Goal: Information Seeking & Learning: Learn about a topic

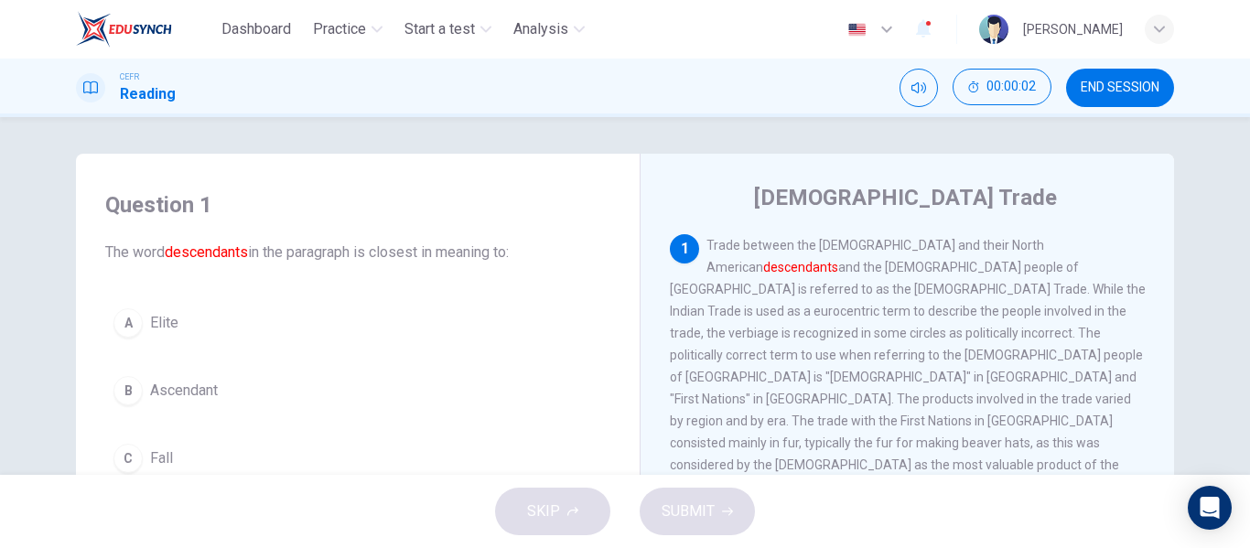
scroll to position [92, 0]
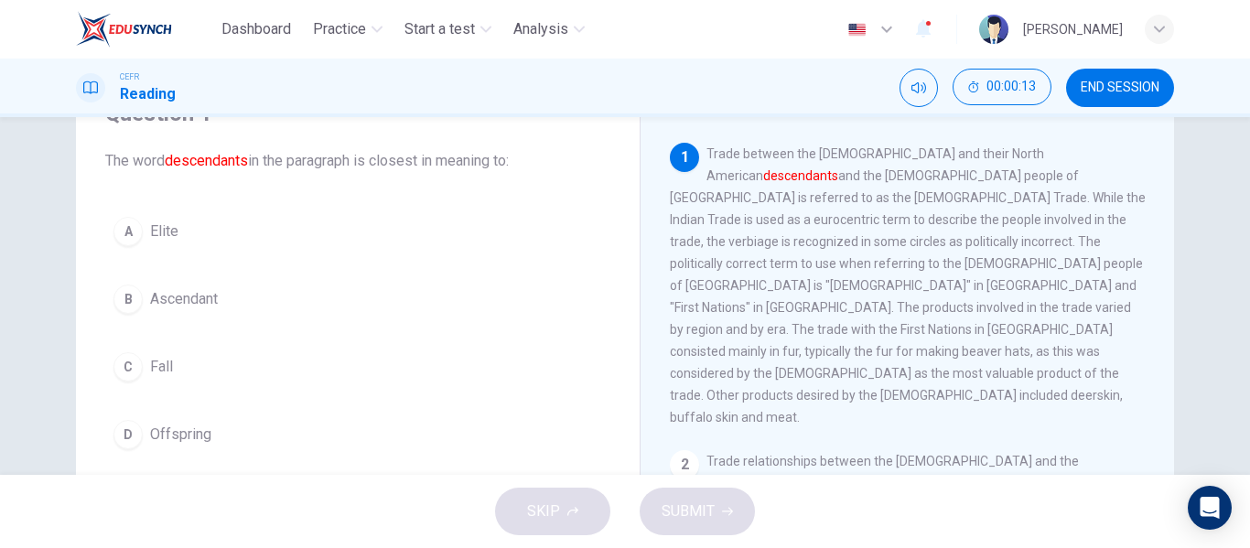
click at [169, 248] on button "A Elite" at bounding box center [357, 232] width 505 height 46
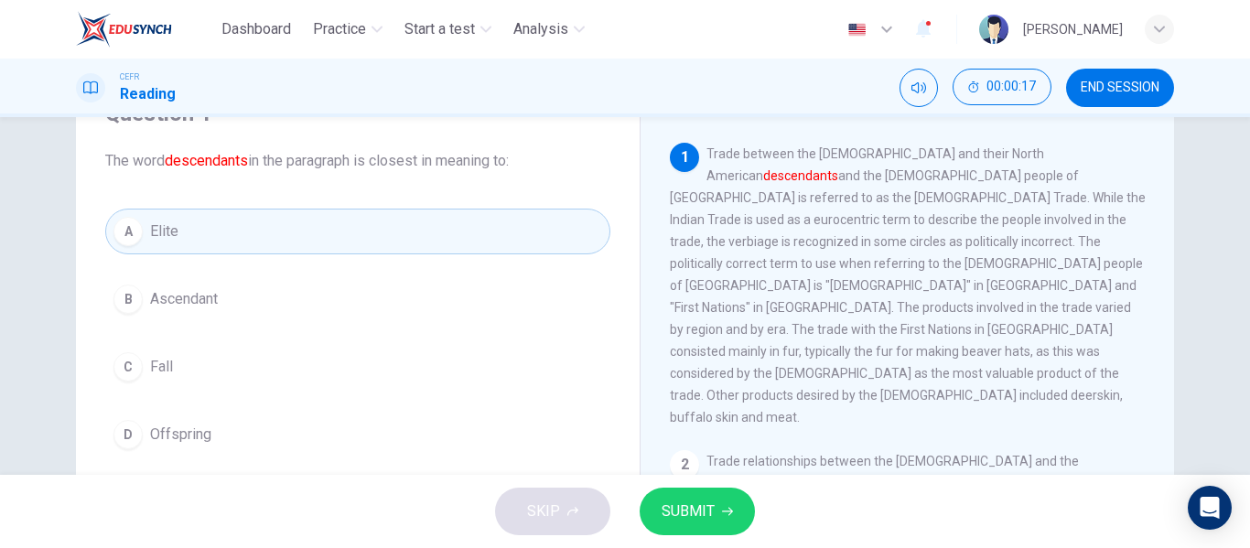
click at [730, 519] on button "SUBMIT" at bounding box center [697, 512] width 115 height 48
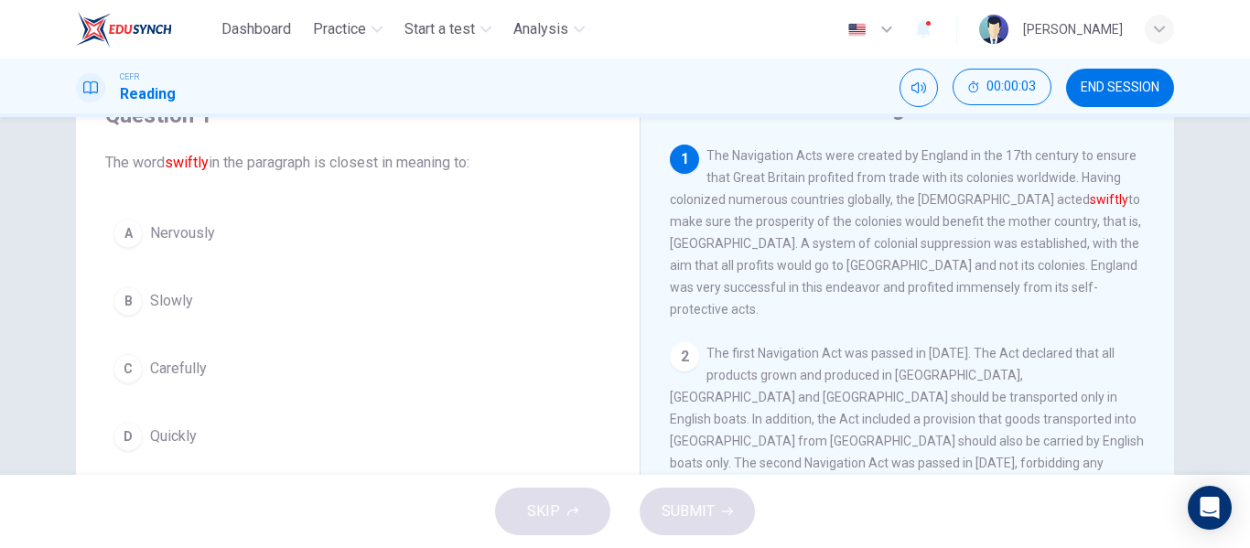
scroll to position [92, 0]
click at [196, 350] on button "C Carefully" at bounding box center [357, 367] width 505 height 46
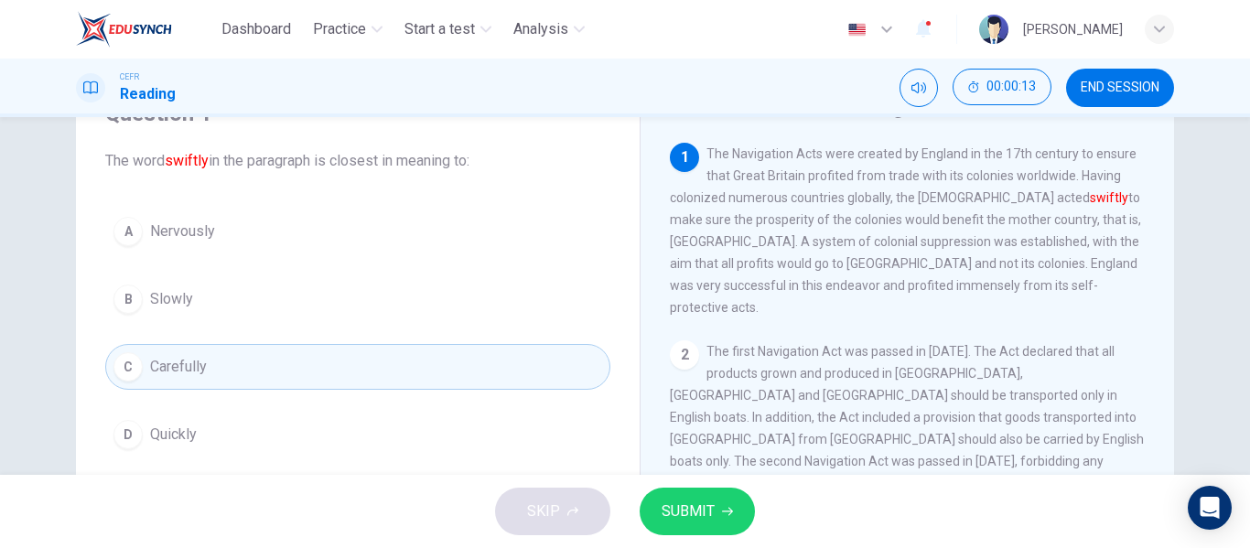
click at [677, 501] on span "SUBMIT" at bounding box center [688, 512] width 53 height 26
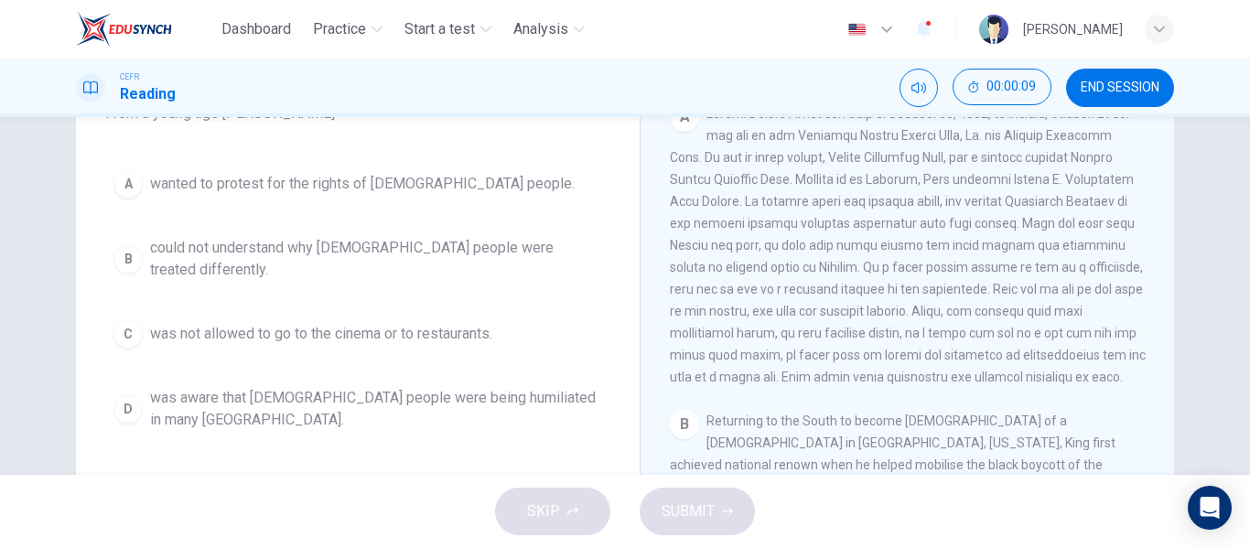
scroll to position [366, 0]
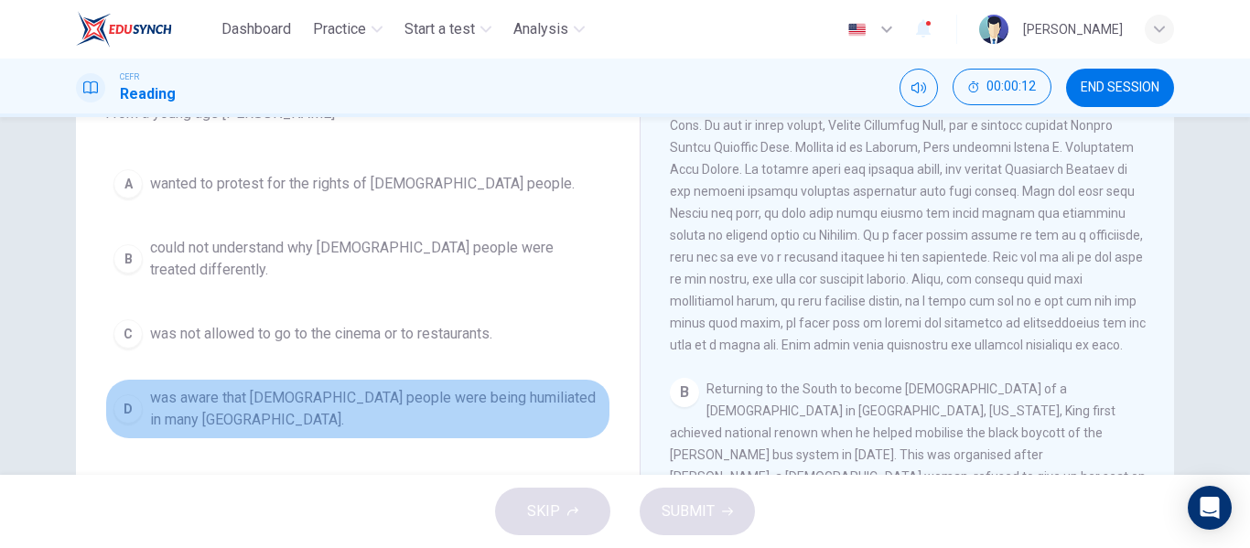
click at [452, 387] on span "was aware that black people were being humiliated in many northern states." at bounding box center [376, 409] width 452 height 44
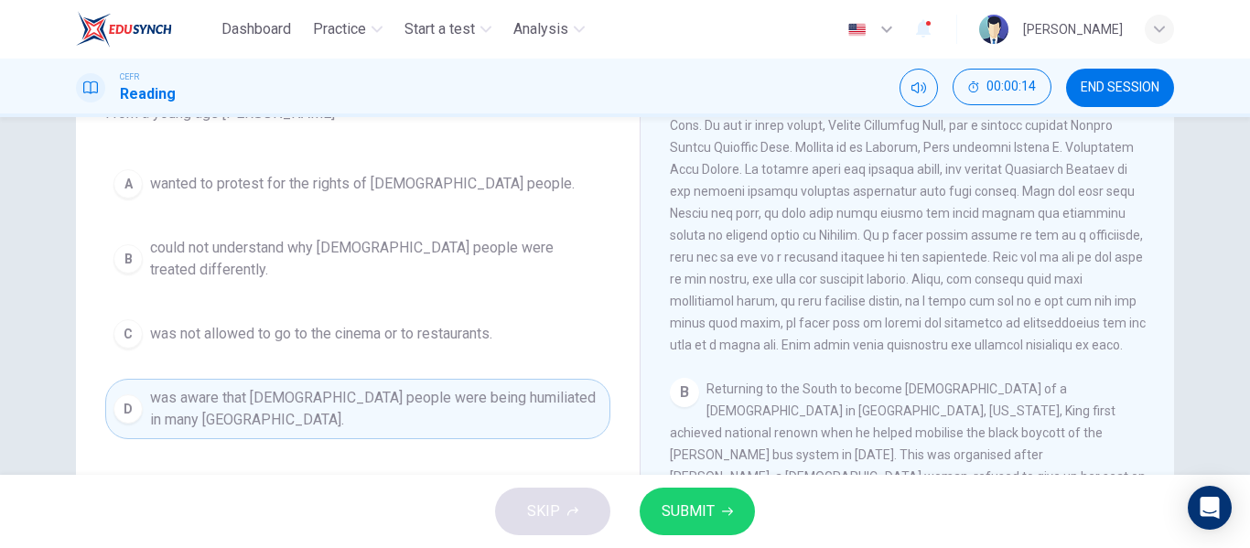
drag, startPoint x: 703, startPoint y: 508, endPoint x: 598, endPoint y: 374, distance: 169.5
click at [598, 374] on div "Dashboard Practice Start a test Analysis English en ​ SITI NORSHAZANA SHAZA BIN…" at bounding box center [625, 274] width 1250 height 548
click at [728, 490] on button "SUBMIT" at bounding box center [697, 512] width 115 height 48
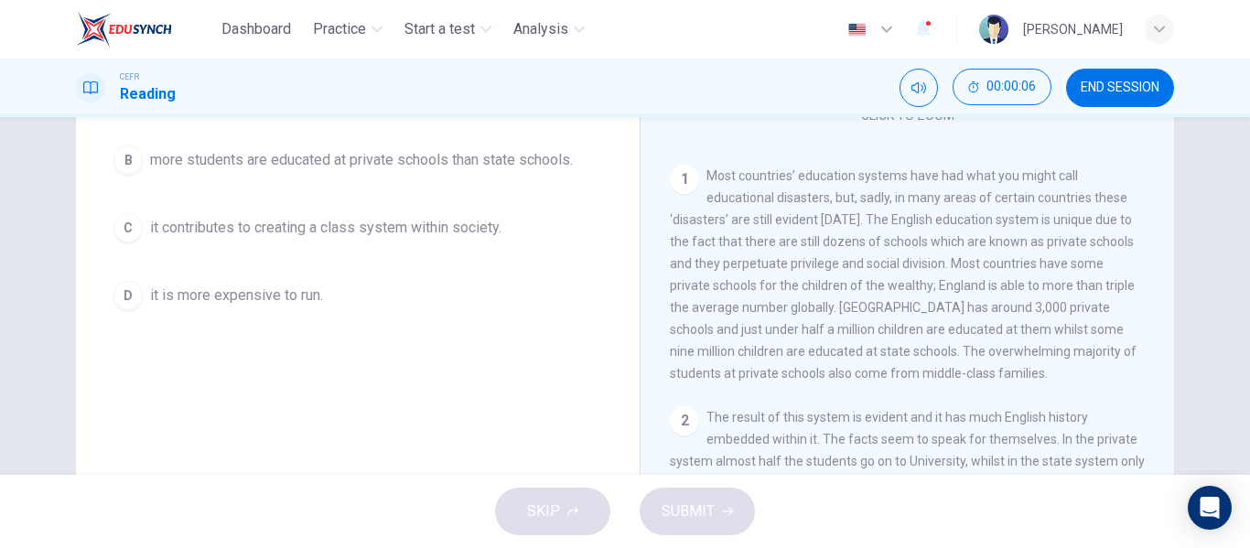
scroll to position [183, 0]
drag, startPoint x: 788, startPoint y: 241, endPoint x: 810, endPoint y: 248, distance: 23.2
click at [810, 248] on span "Most countries’ education systems have had what you might call educational disa…" at bounding box center [903, 272] width 467 height 212
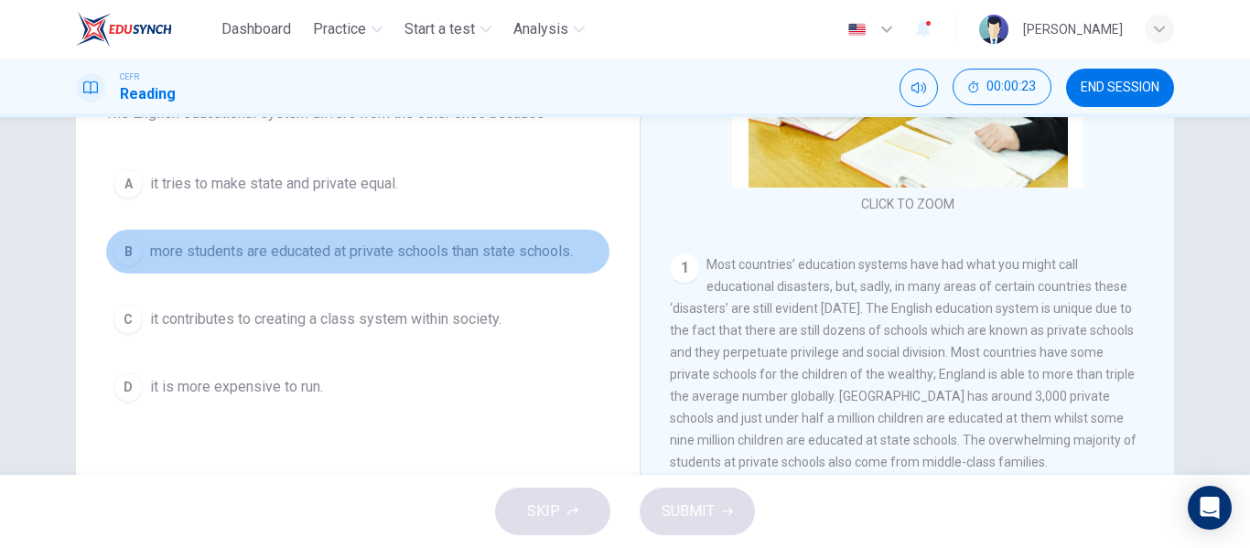
click at [333, 259] on span "more students are educated at private schools than state schools." at bounding box center [361, 252] width 423 height 22
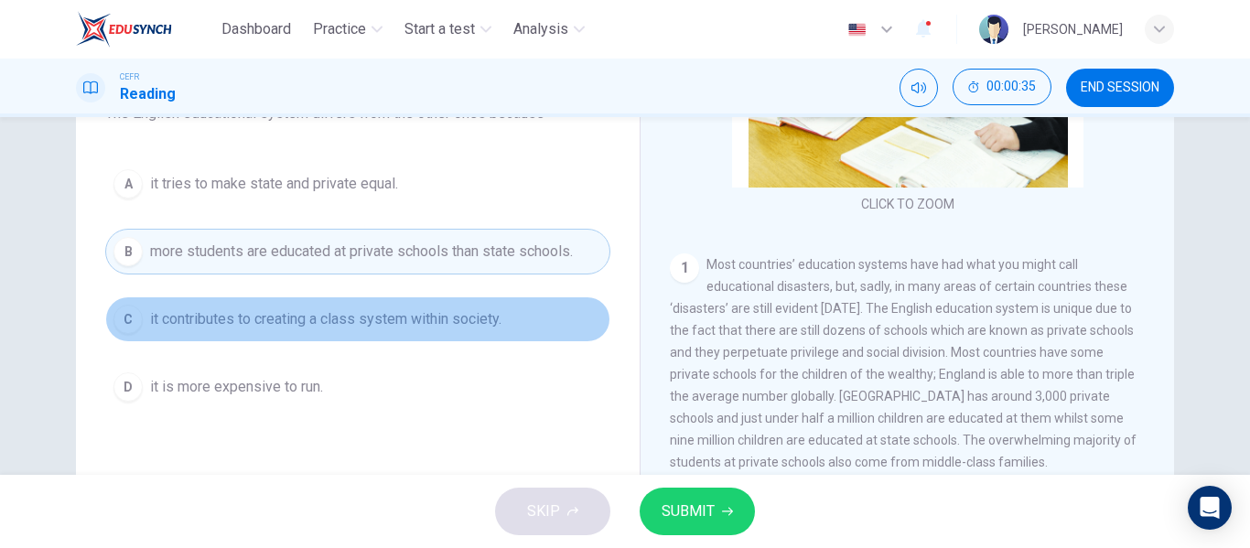
click at [464, 318] on span "it contributes to creating a class system within society." at bounding box center [325, 319] width 351 height 22
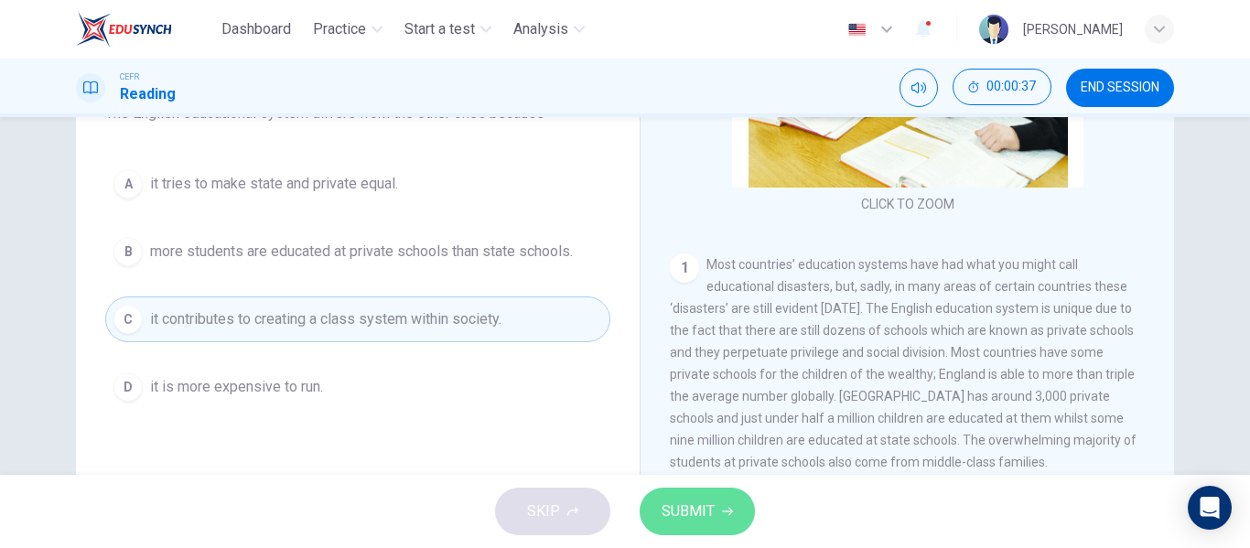
click at [740, 507] on button "SUBMIT" at bounding box center [697, 512] width 115 height 48
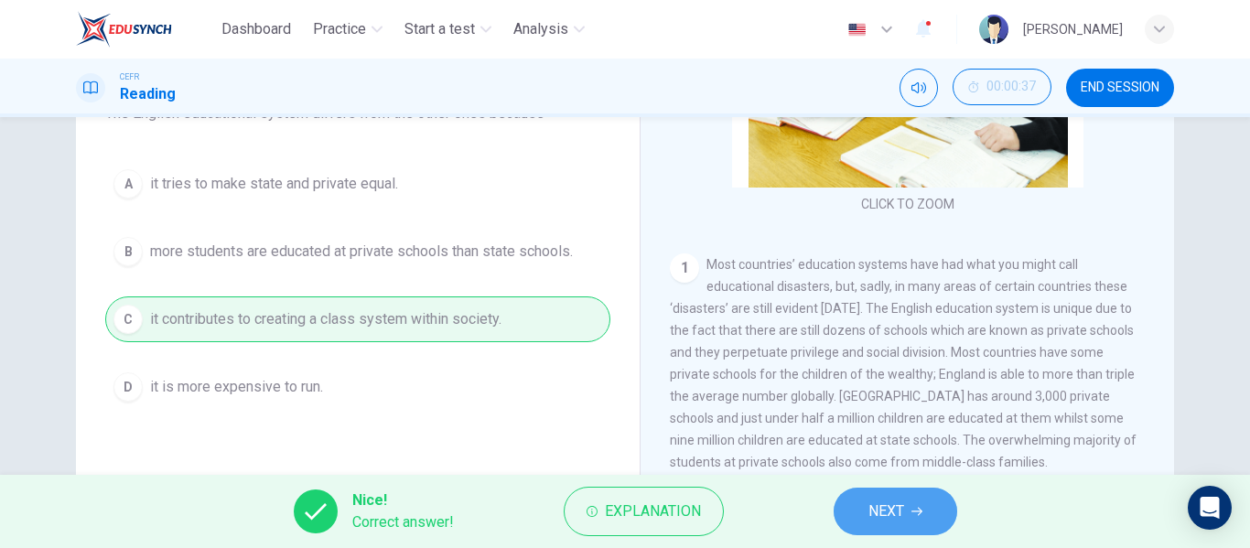
click at [860, 517] on button "NEXT" at bounding box center [896, 512] width 124 height 48
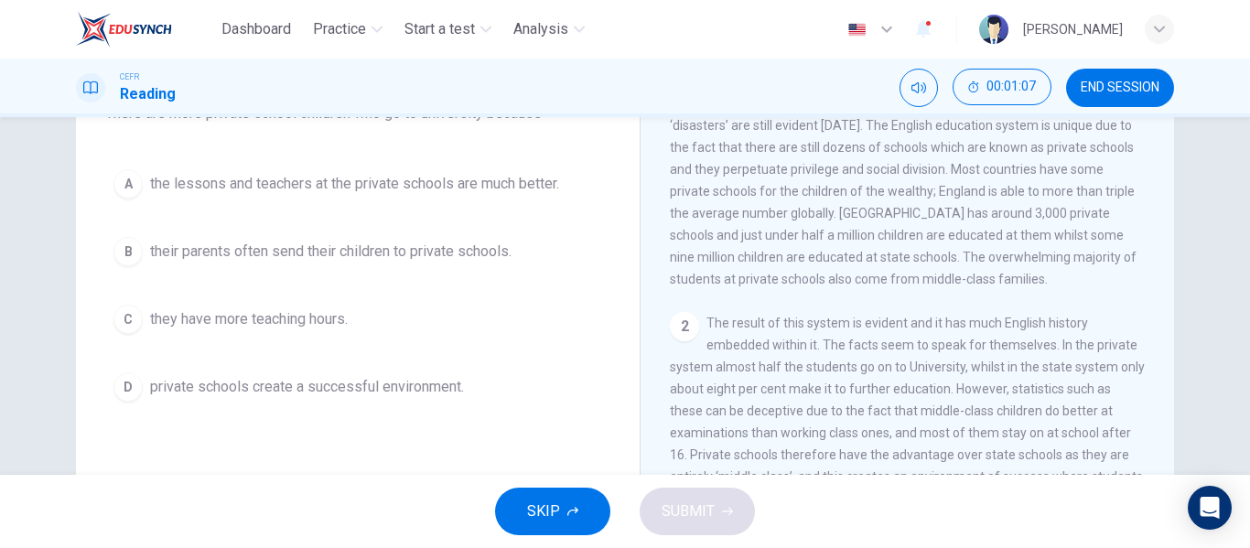
scroll to position [458, 0]
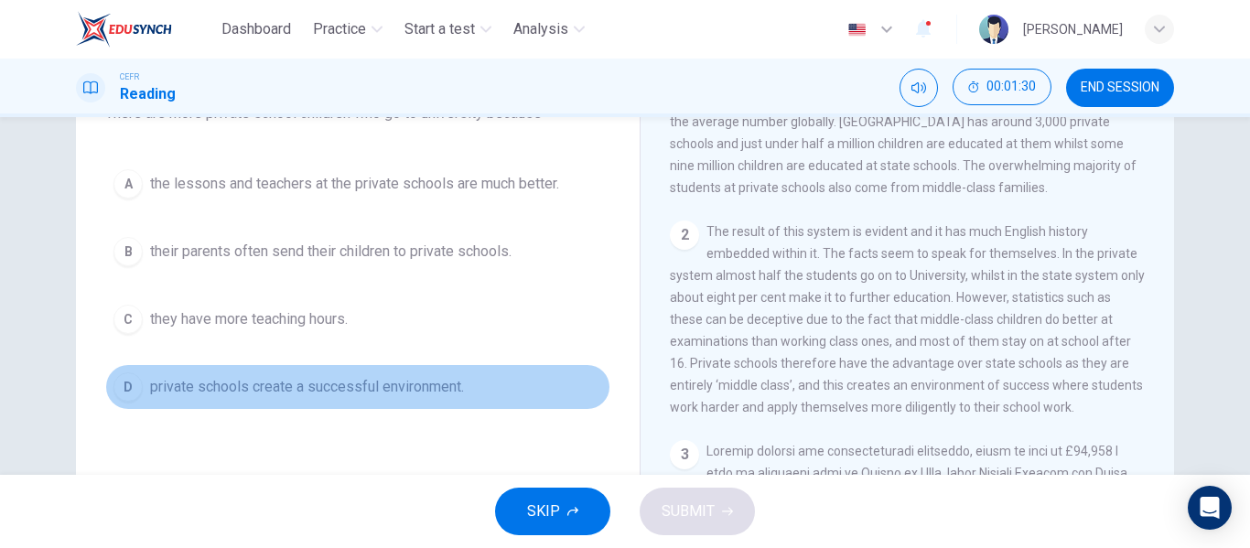
click at [463, 377] on span "private schools create a successful environment." at bounding box center [307, 387] width 314 height 22
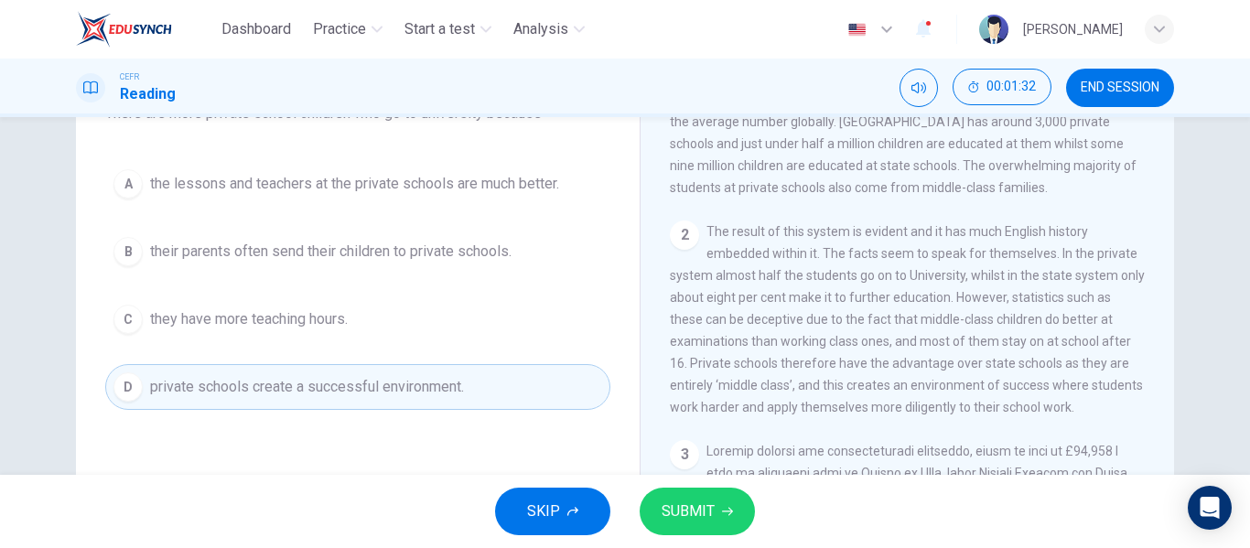
click at [676, 530] on button "SUBMIT" at bounding box center [697, 512] width 115 height 48
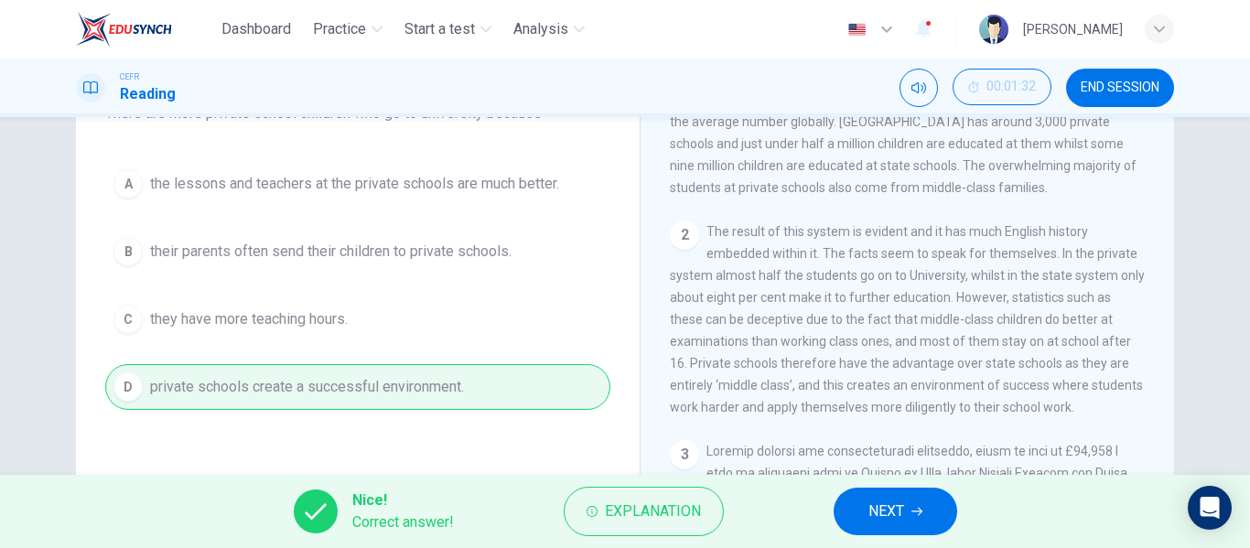
click at [875, 519] on span "NEXT" at bounding box center [886, 512] width 36 height 26
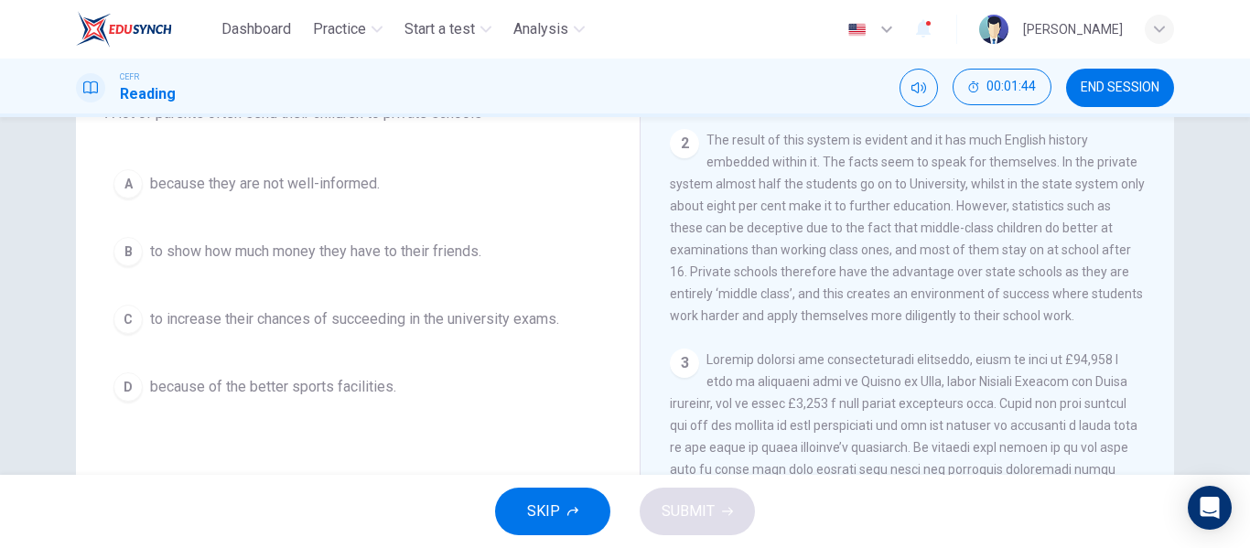
scroll to position [641, 0]
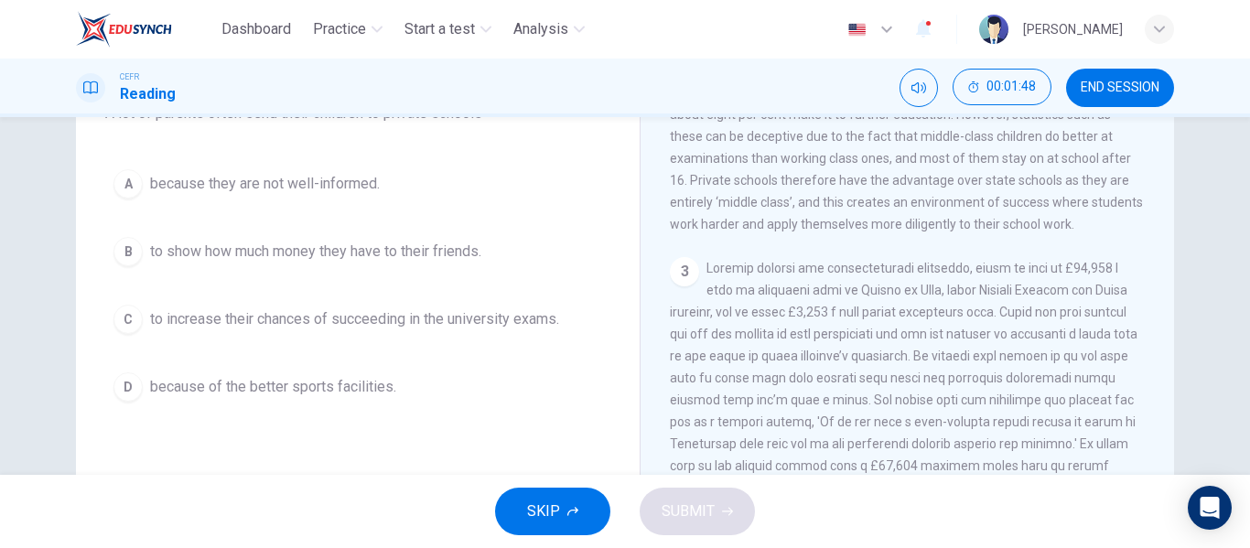
click at [932, 351] on span at bounding box center [904, 400] width 468 height 278
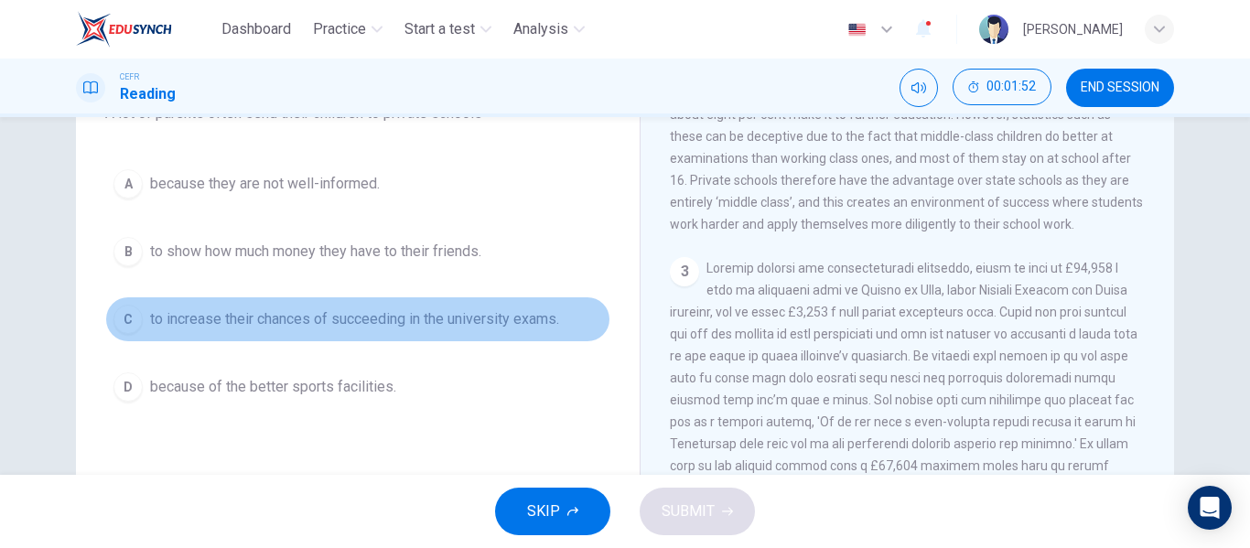
click at [342, 308] on span "to increase their chances of succeeding in the university exams." at bounding box center [354, 319] width 409 height 22
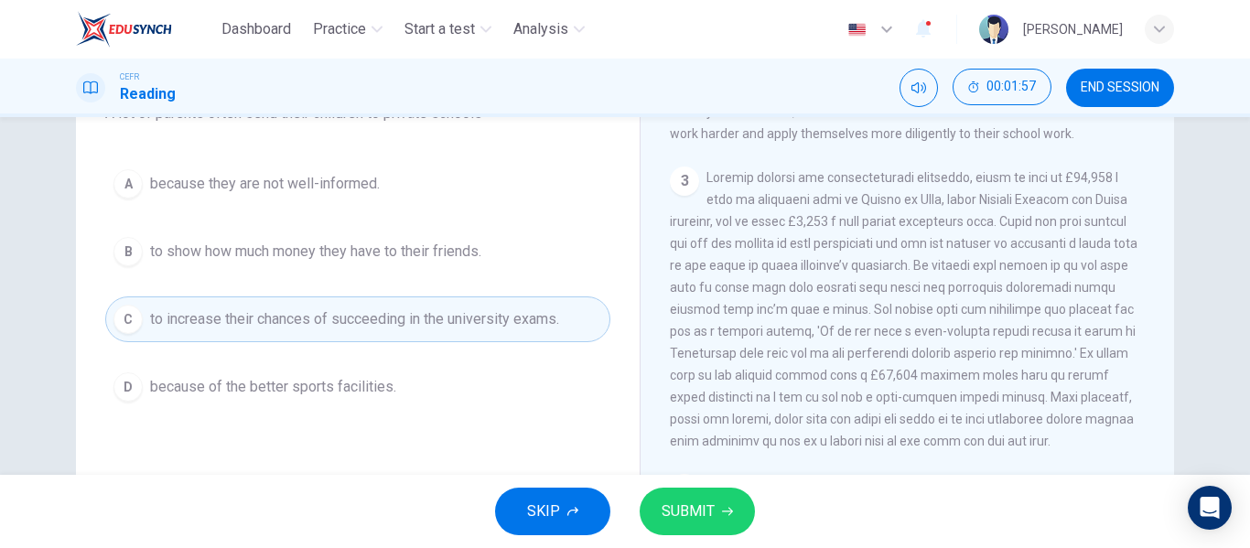
scroll to position [732, 0]
click at [705, 501] on span "SUBMIT" at bounding box center [688, 512] width 53 height 26
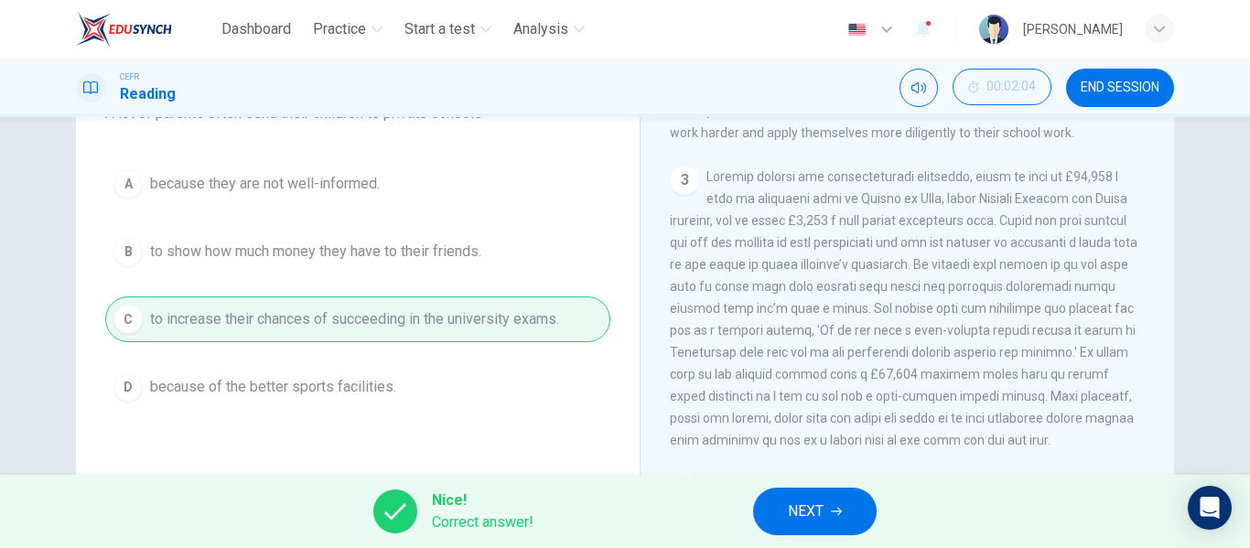
click at [777, 521] on button "NEXT" at bounding box center [815, 512] width 124 height 48
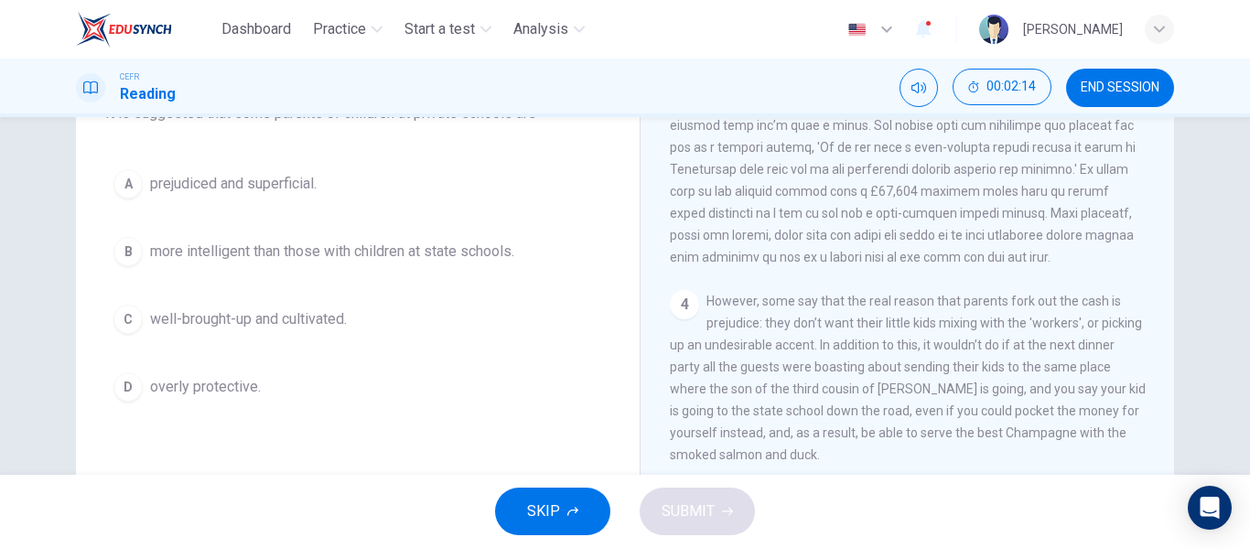
scroll to position [1007, 0]
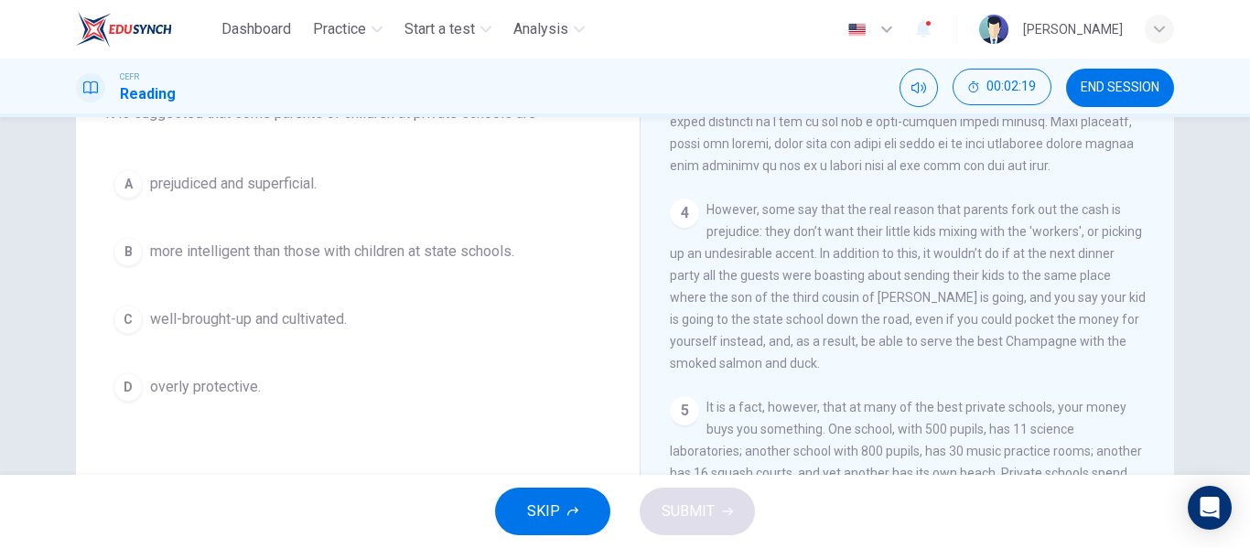
click at [402, 158] on div "Question 4 Choose the correct answer, A , B , C or D . It is suggested that som…" at bounding box center [358, 208] width 534 height 439
click at [402, 170] on button "A prejudiced and superficial." at bounding box center [357, 184] width 505 height 46
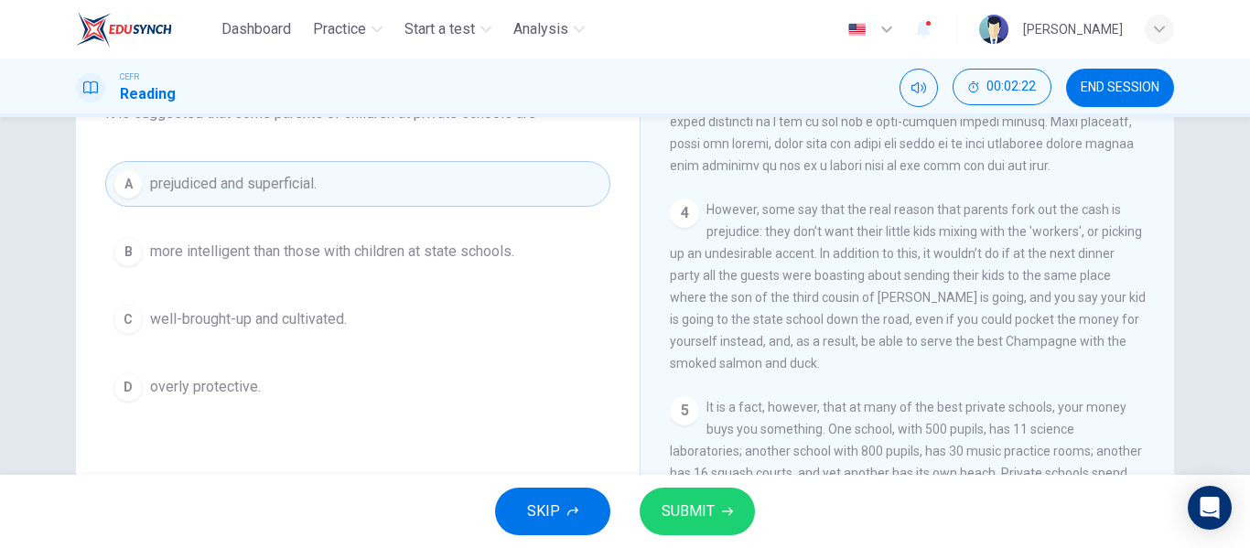
click at [749, 504] on button "SUBMIT" at bounding box center [697, 512] width 115 height 48
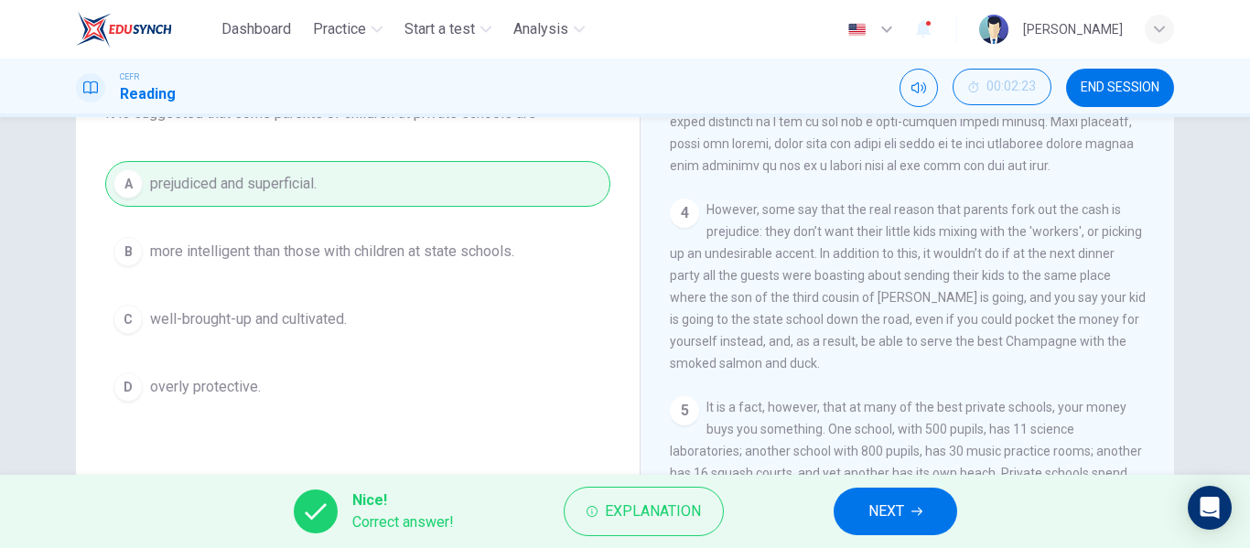
click at [900, 512] on span "NEXT" at bounding box center [886, 512] width 36 height 26
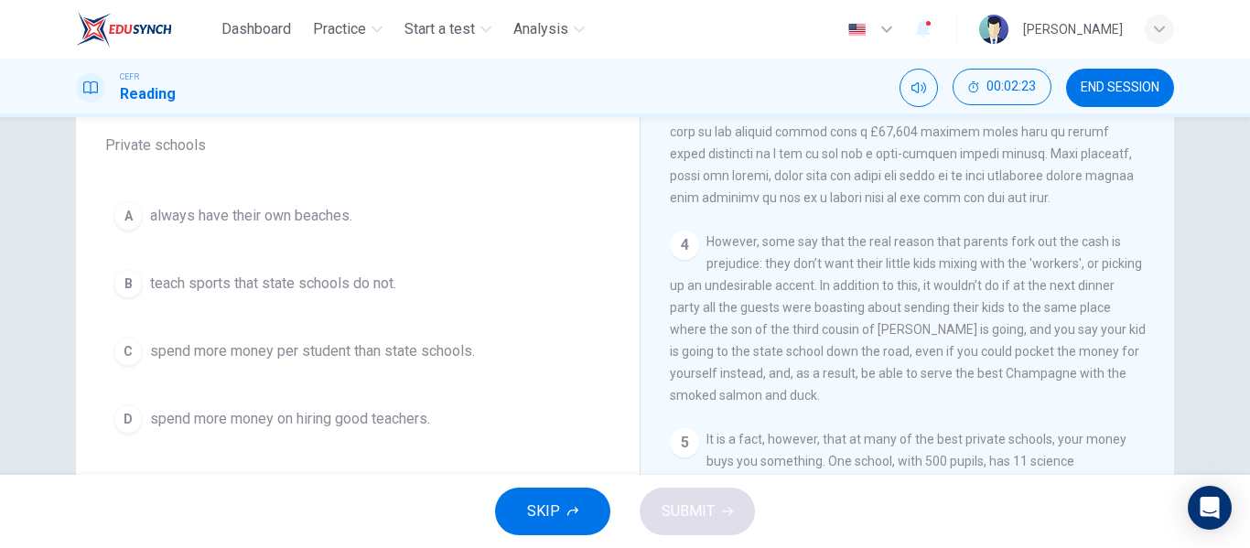
scroll to position [183, 0]
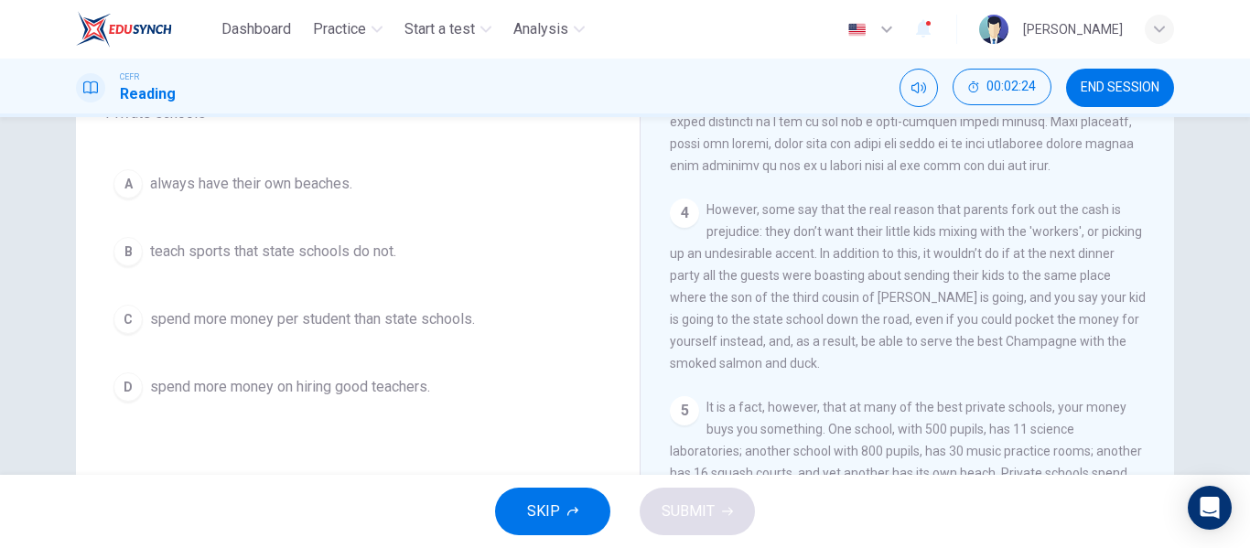
click at [331, 236] on button "B teach sports that state schools do not." at bounding box center [357, 252] width 505 height 46
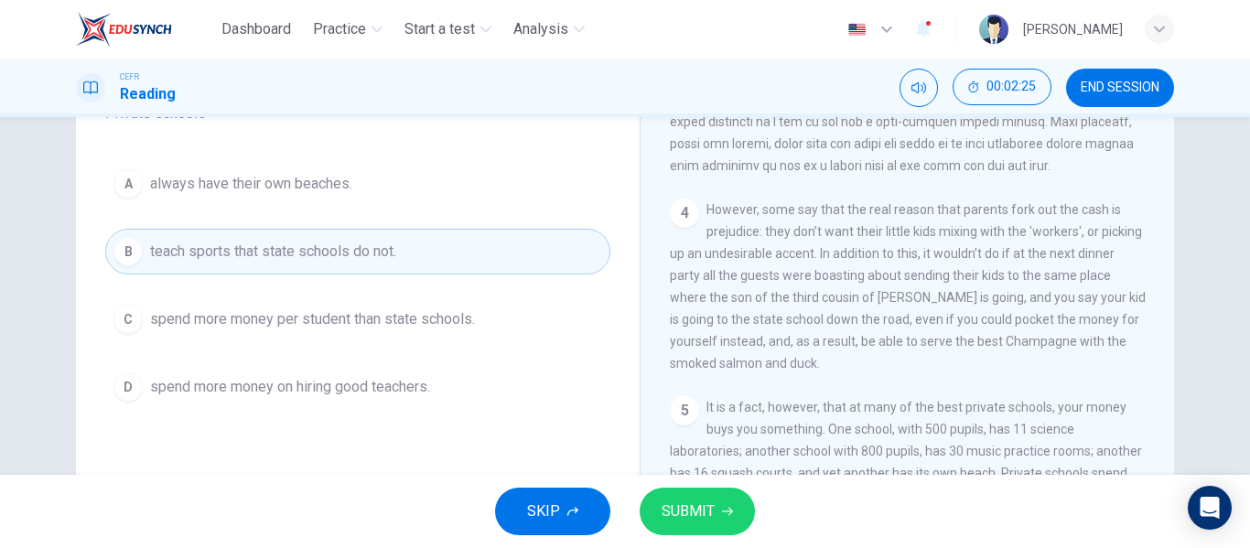
click at [346, 309] on span "spend more money per student than state schools." at bounding box center [312, 319] width 325 height 22
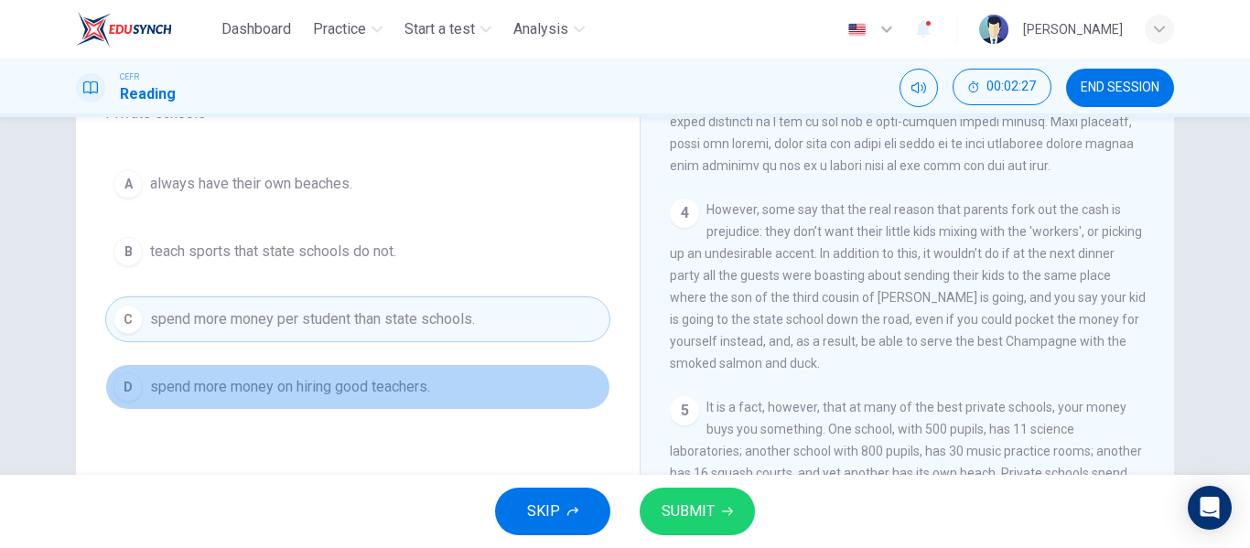
click at [351, 379] on span "spend more money on hiring good teachers." at bounding box center [290, 387] width 280 height 22
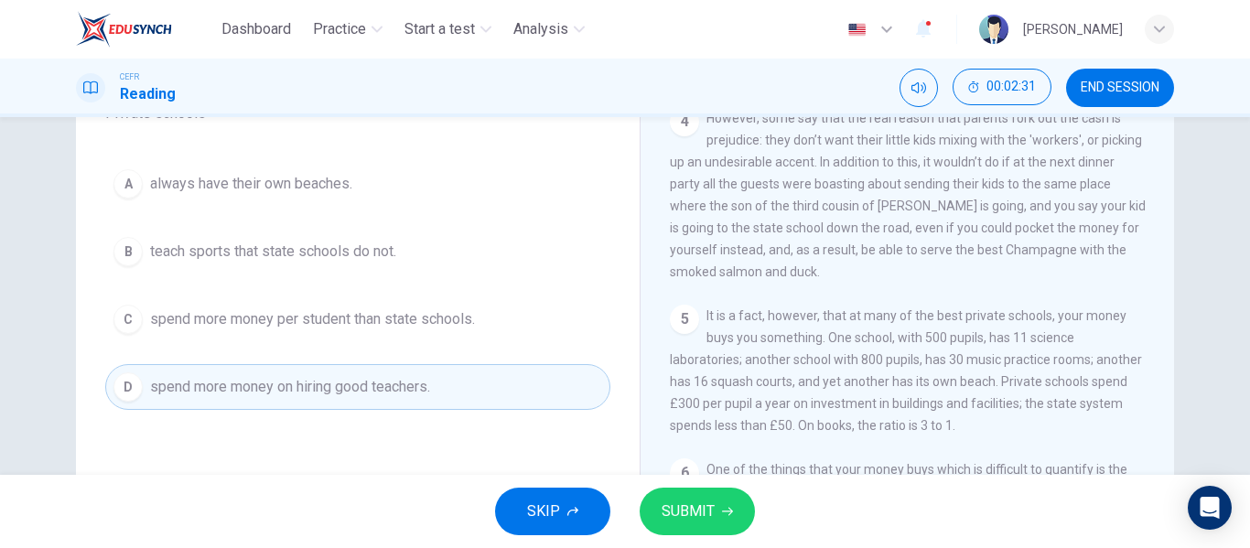
scroll to position [1174, 0]
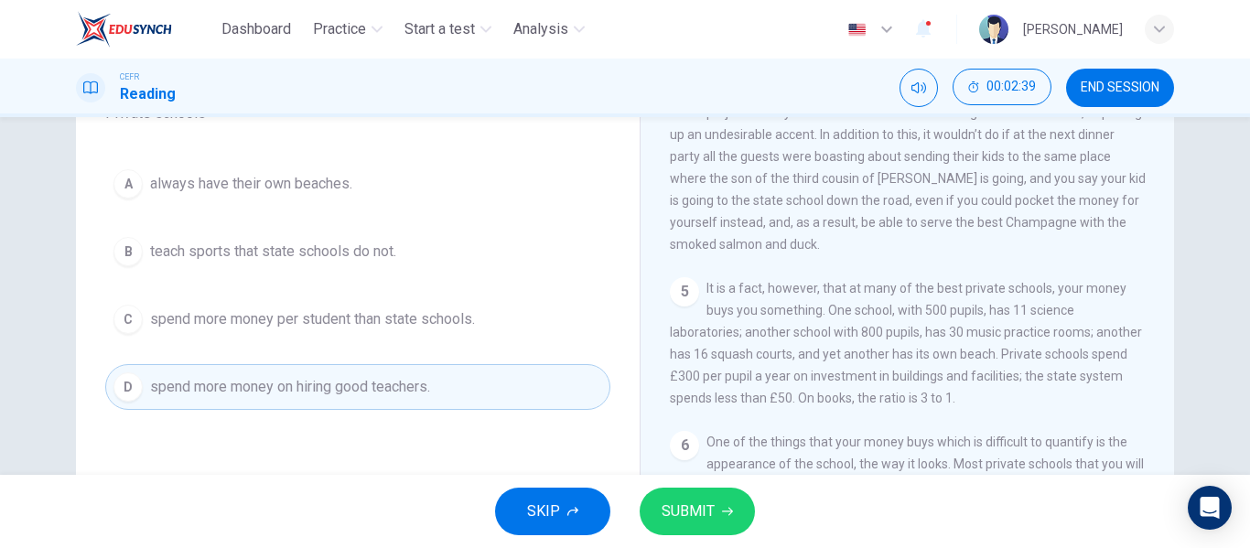
click at [484, 327] on button "C spend more money per student than state schools." at bounding box center [357, 319] width 505 height 46
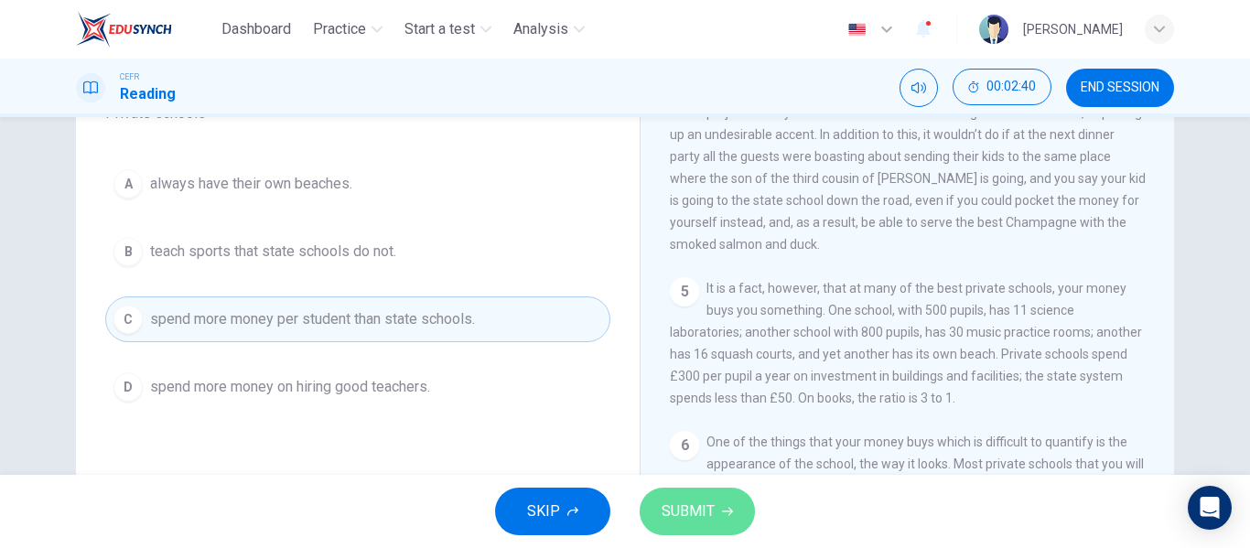
click at [685, 513] on span "SUBMIT" at bounding box center [688, 512] width 53 height 26
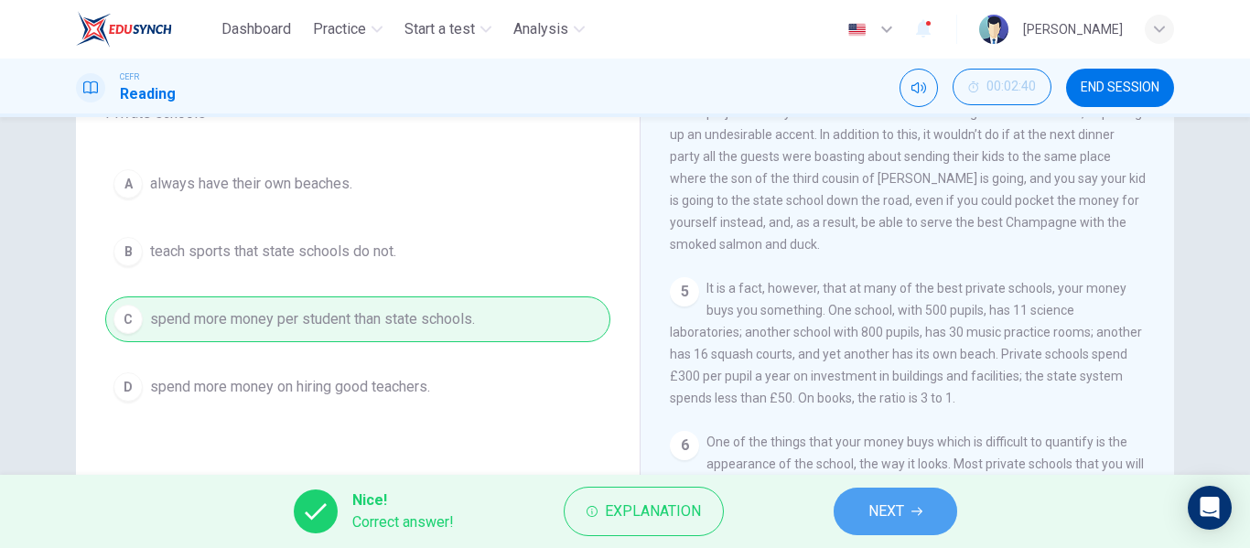
click at [860, 503] on button "NEXT" at bounding box center [896, 512] width 124 height 48
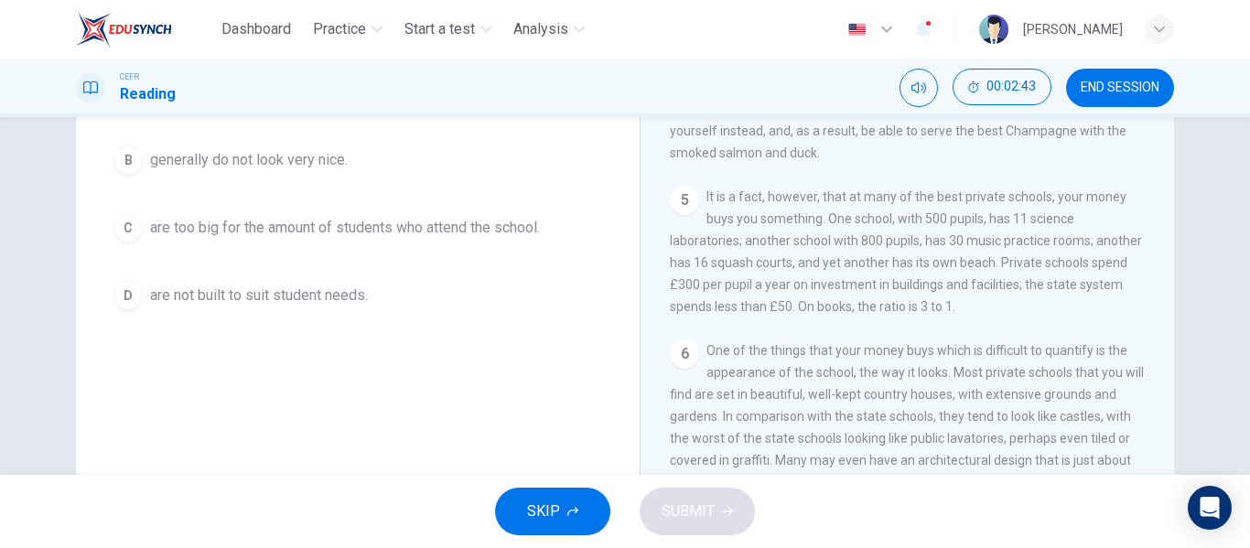
scroll to position [183, 0]
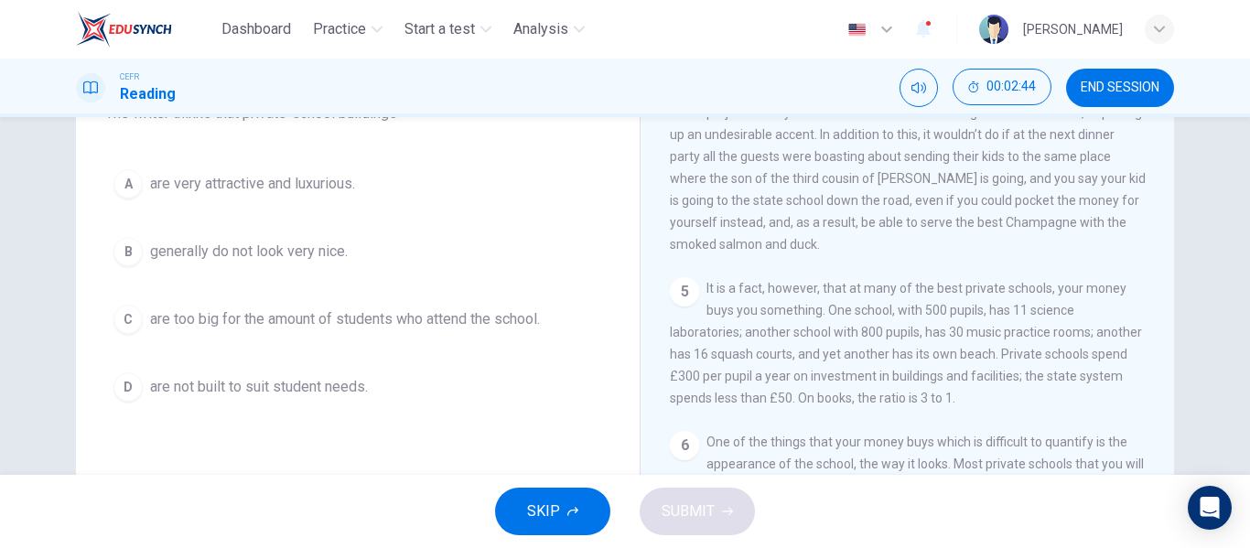
click at [343, 179] on span "are very attractive and luxurious." at bounding box center [252, 184] width 205 height 22
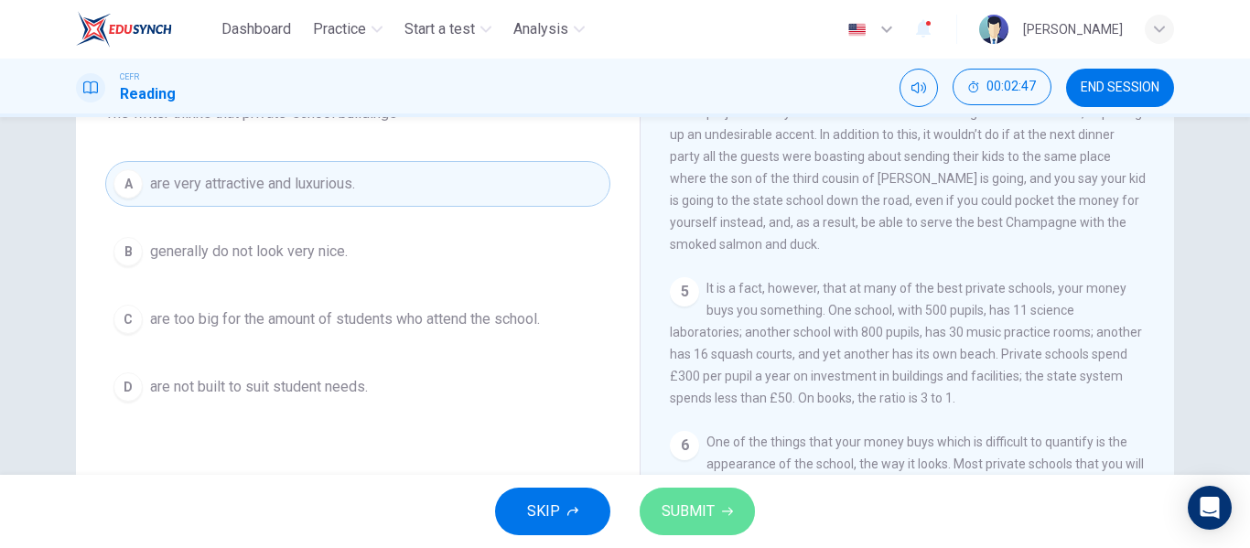
click at [712, 503] on span "SUBMIT" at bounding box center [688, 512] width 53 height 26
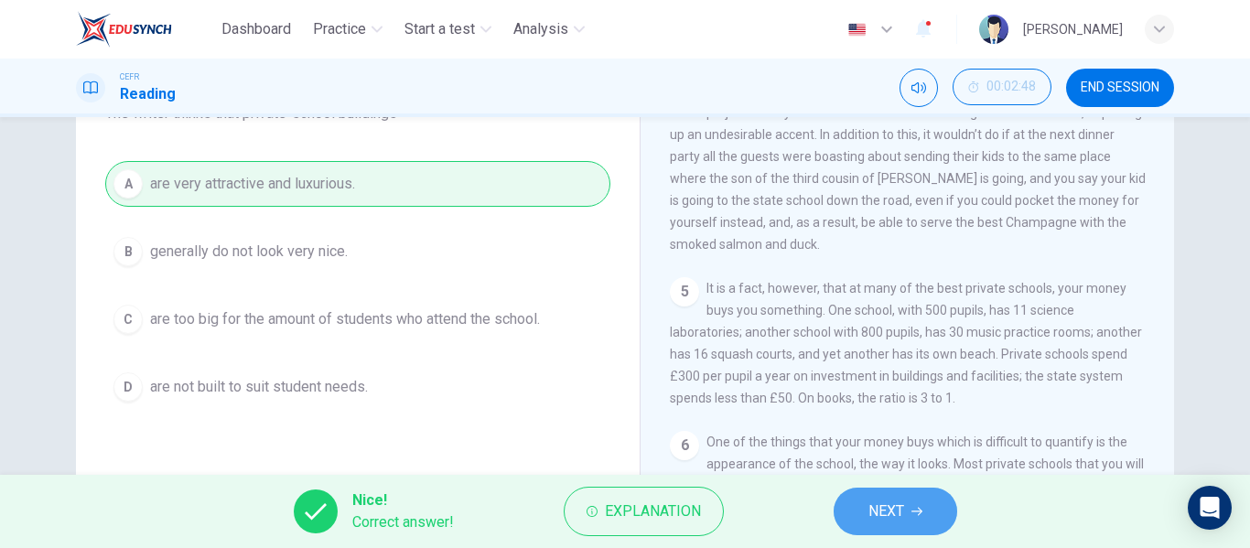
click at [898, 512] on span "NEXT" at bounding box center [886, 512] width 36 height 26
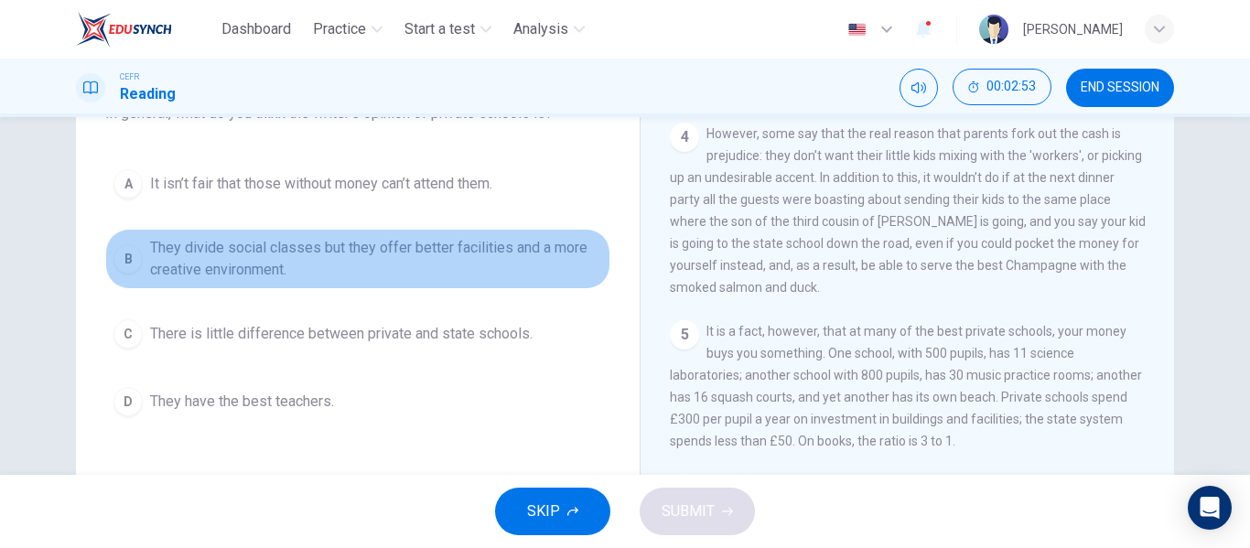
click at [487, 265] on span "They divide social classes but they offer better facilities and a more creative…" at bounding box center [376, 259] width 452 height 44
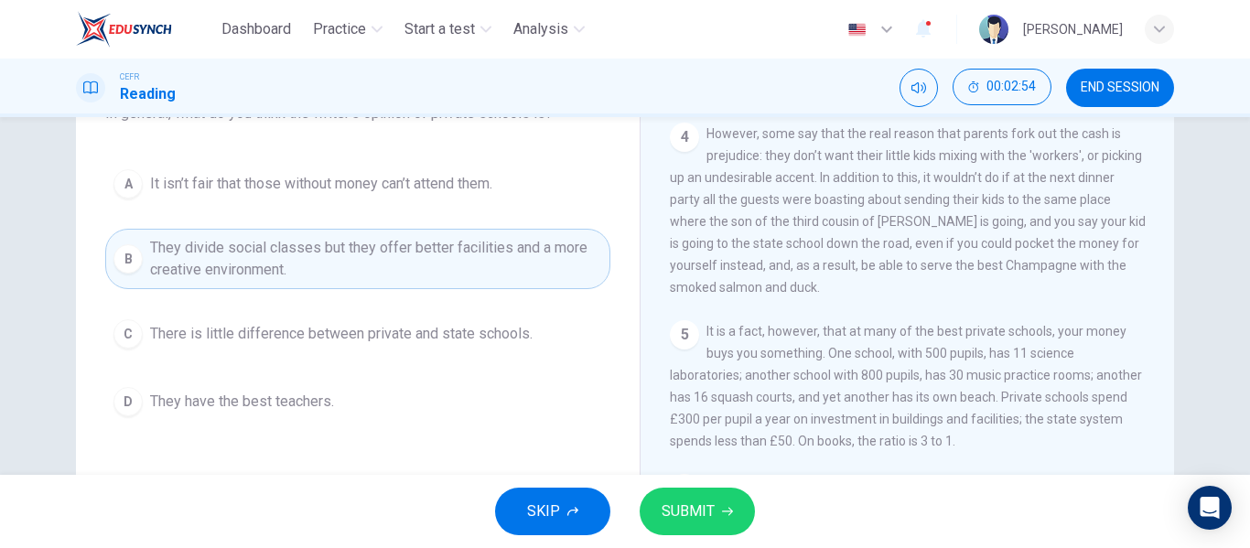
click at [706, 503] on span "SUBMIT" at bounding box center [688, 512] width 53 height 26
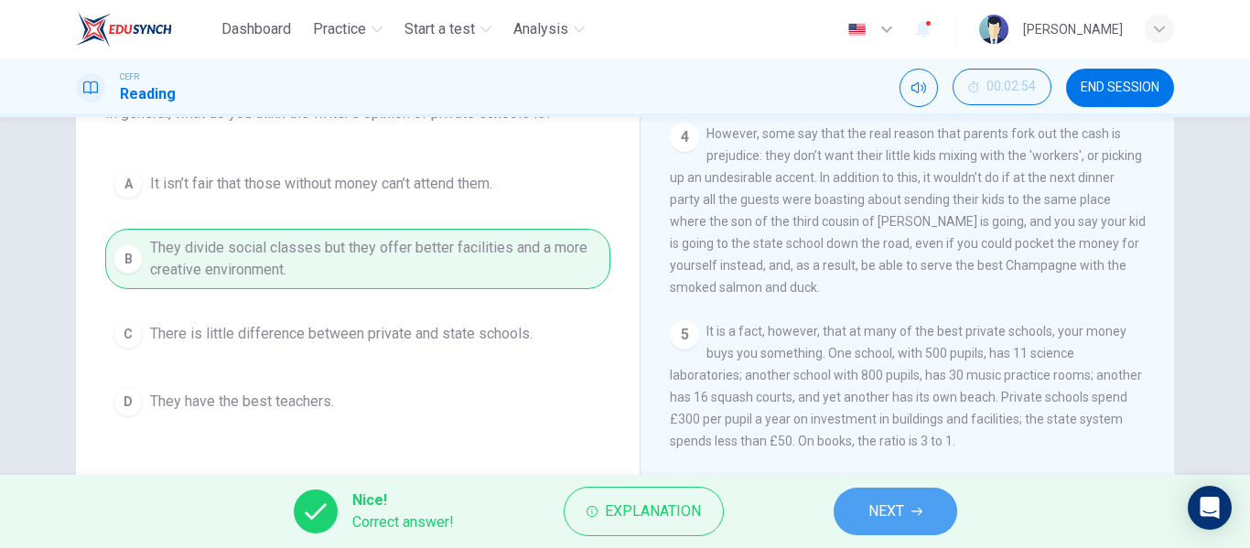
click at [873, 500] on span "NEXT" at bounding box center [886, 512] width 36 height 26
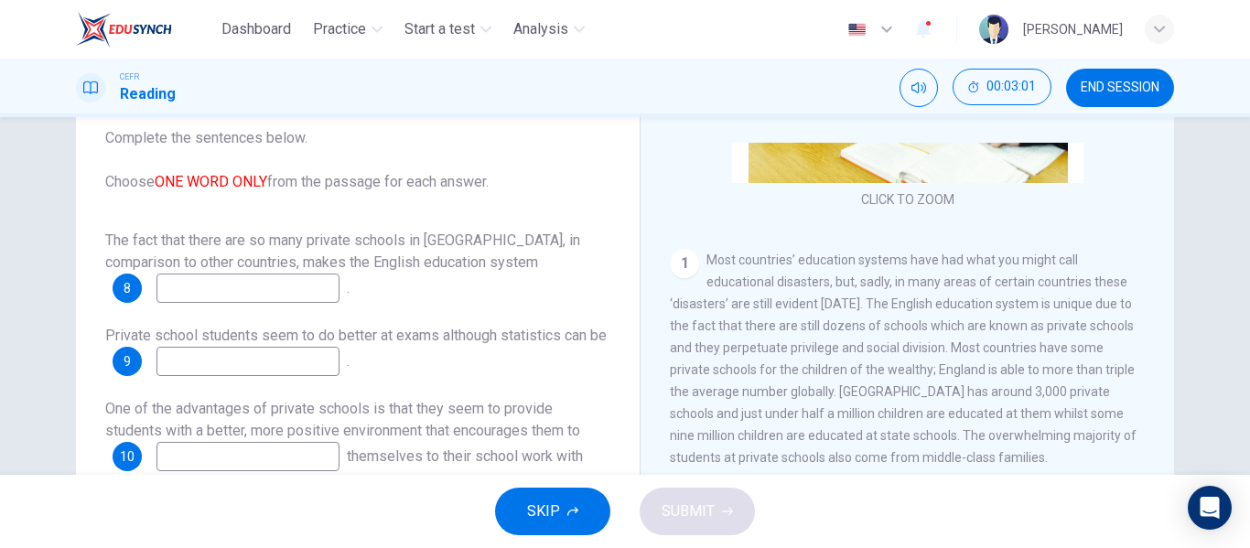
scroll to position [366, 0]
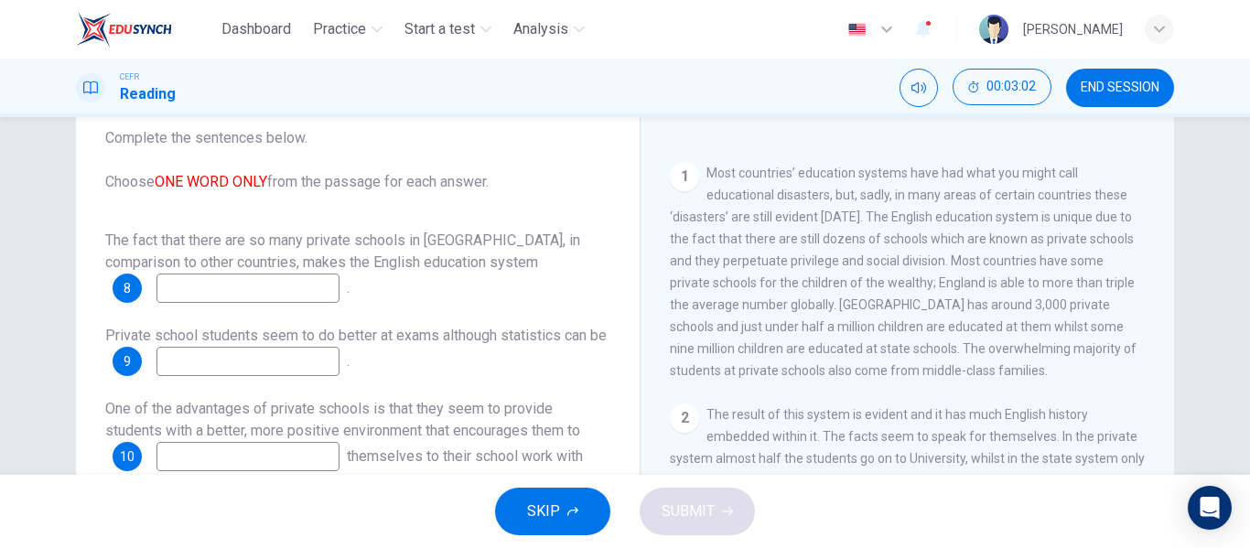
click at [304, 291] on input at bounding box center [247, 288] width 183 height 29
type input "j"
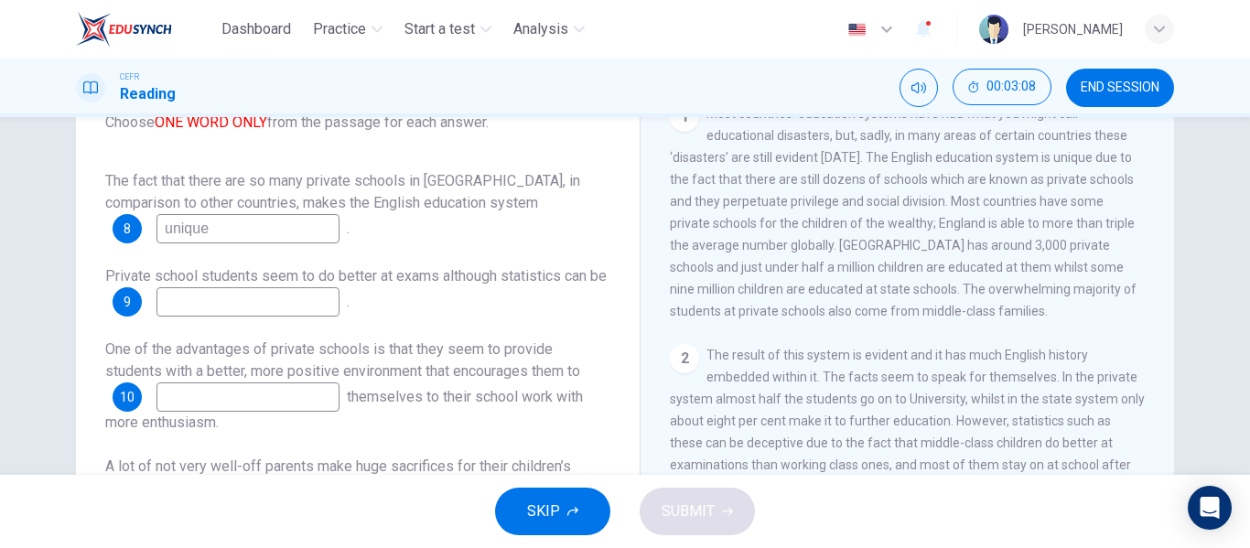
scroll to position [183, 0]
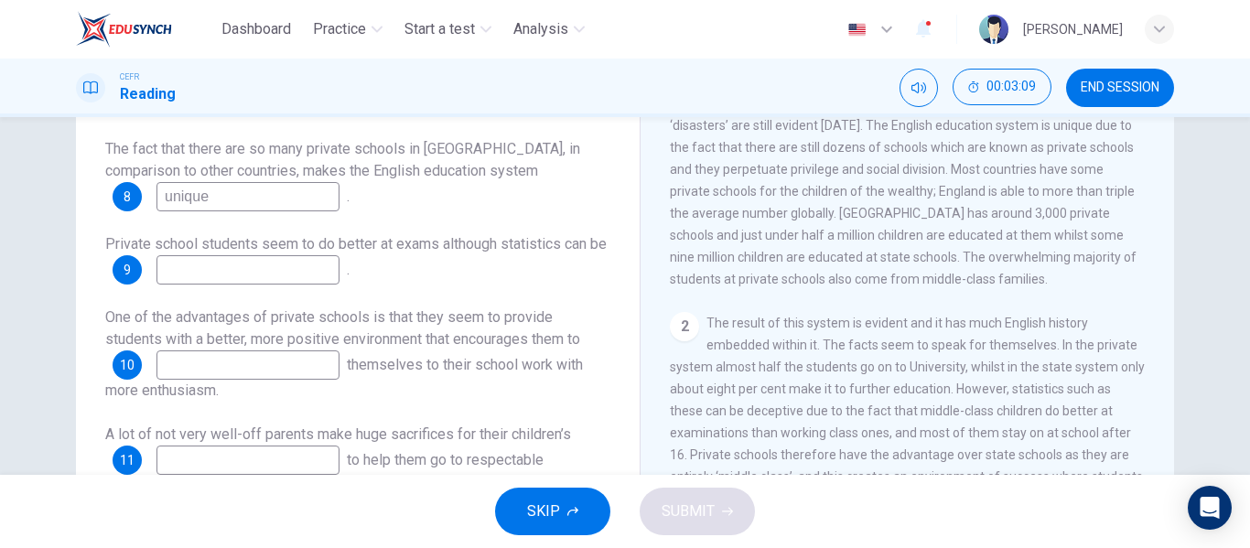
type input "unique"
click at [328, 264] on input at bounding box center [247, 269] width 183 height 29
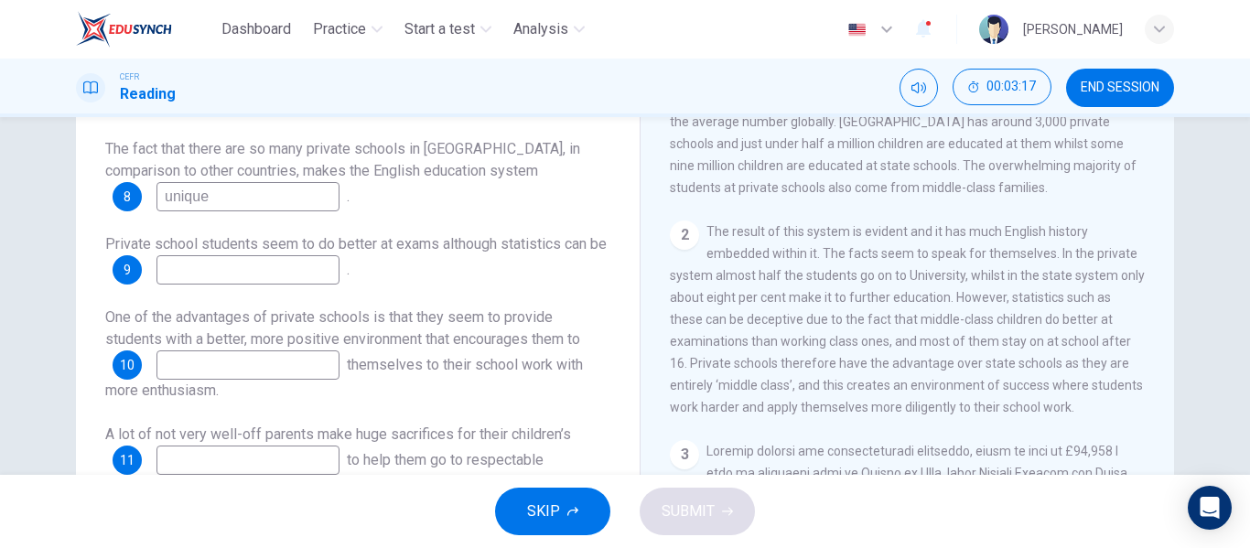
click at [221, 271] on input at bounding box center [247, 269] width 183 height 29
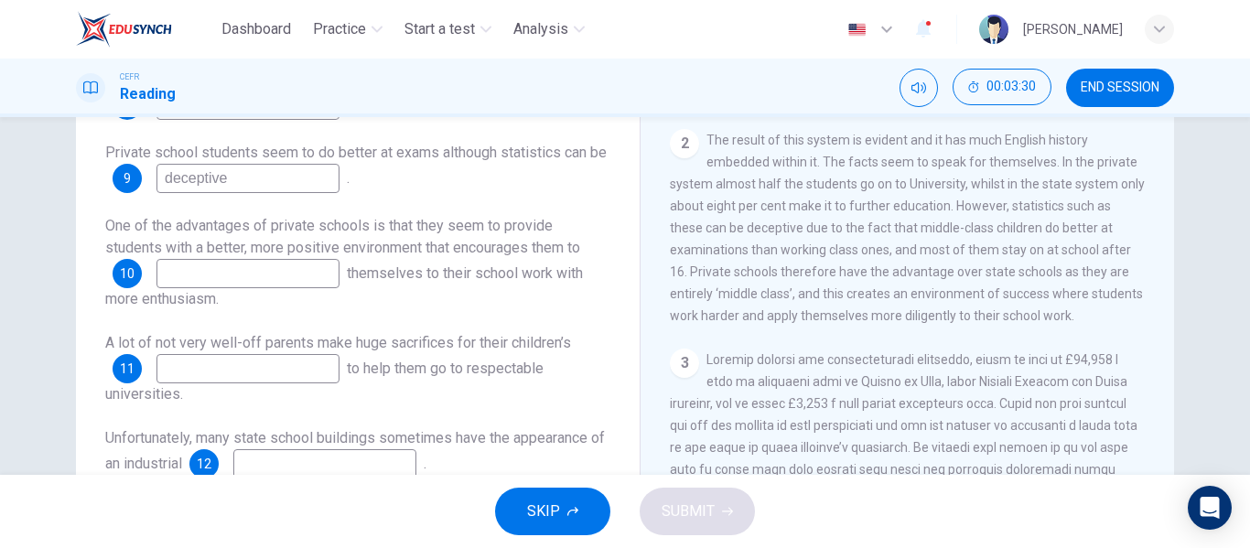
type input "deceptive"
click at [257, 267] on input at bounding box center [247, 273] width 183 height 29
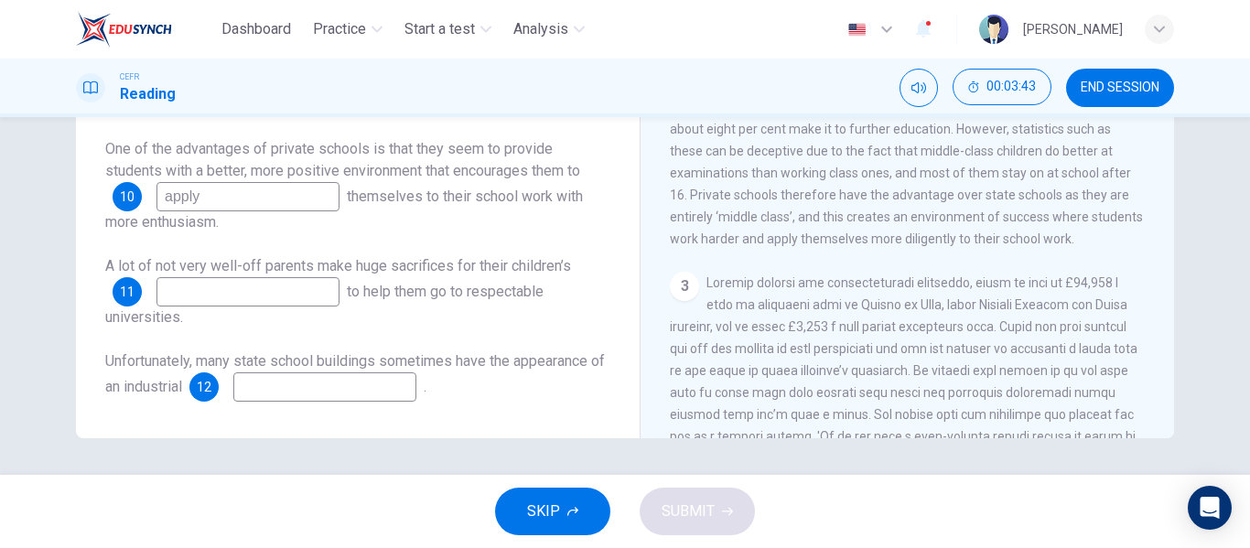
type input "apply"
click at [288, 287] on input at bounding box center [247, 291] width 183 height 29
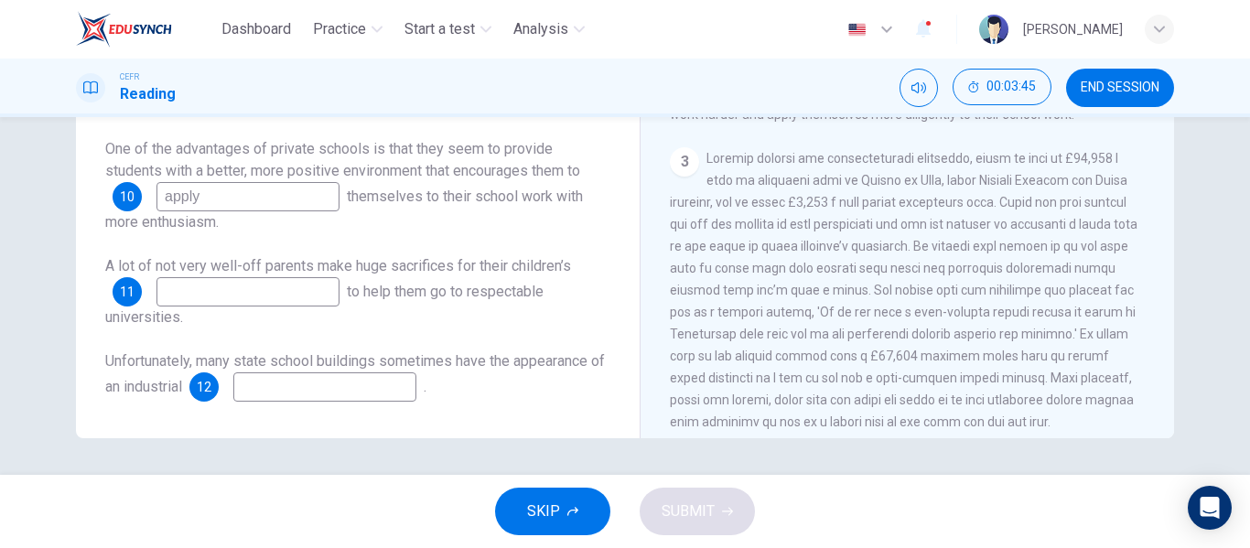
scroll to position [641, 0]
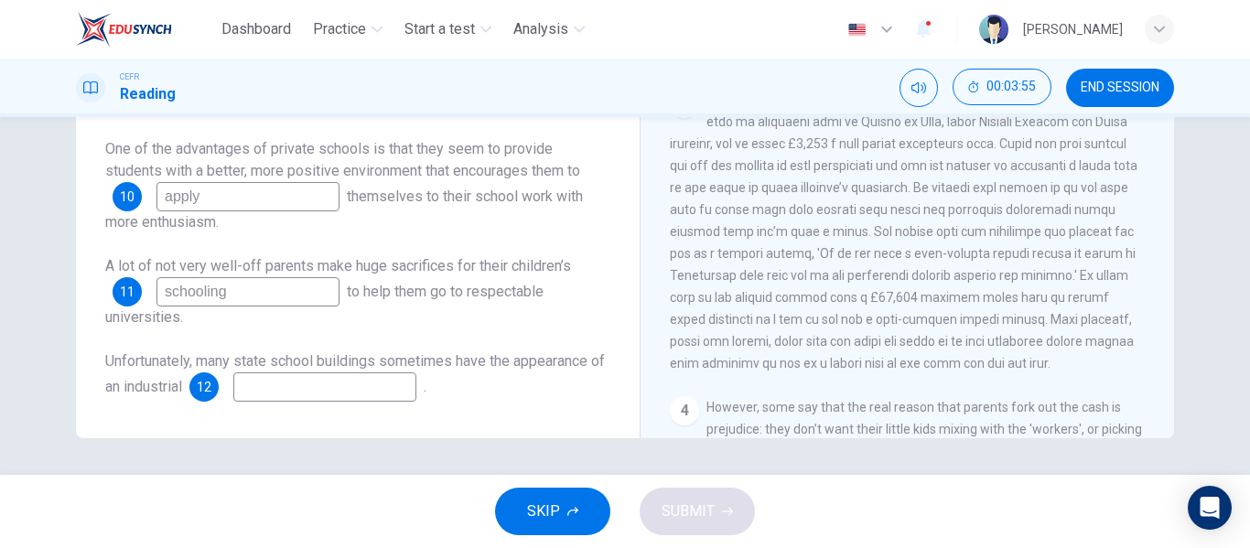
type input "schooling"
click at [384, 385] on input at bounding box center [324, 386] width 183 height 29
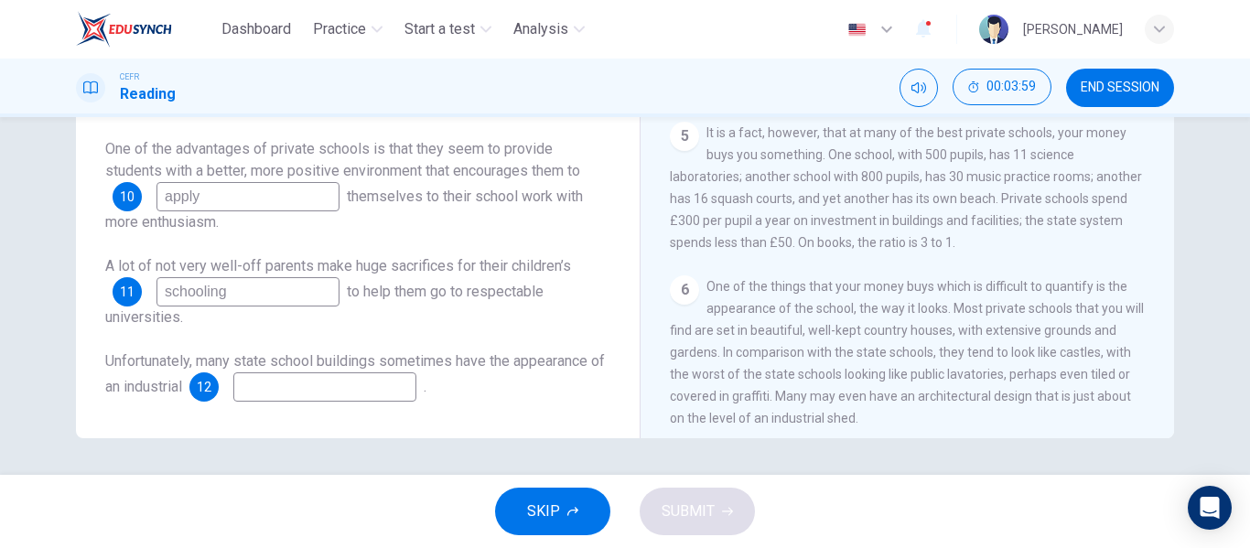
scroll to position [1174, 0]
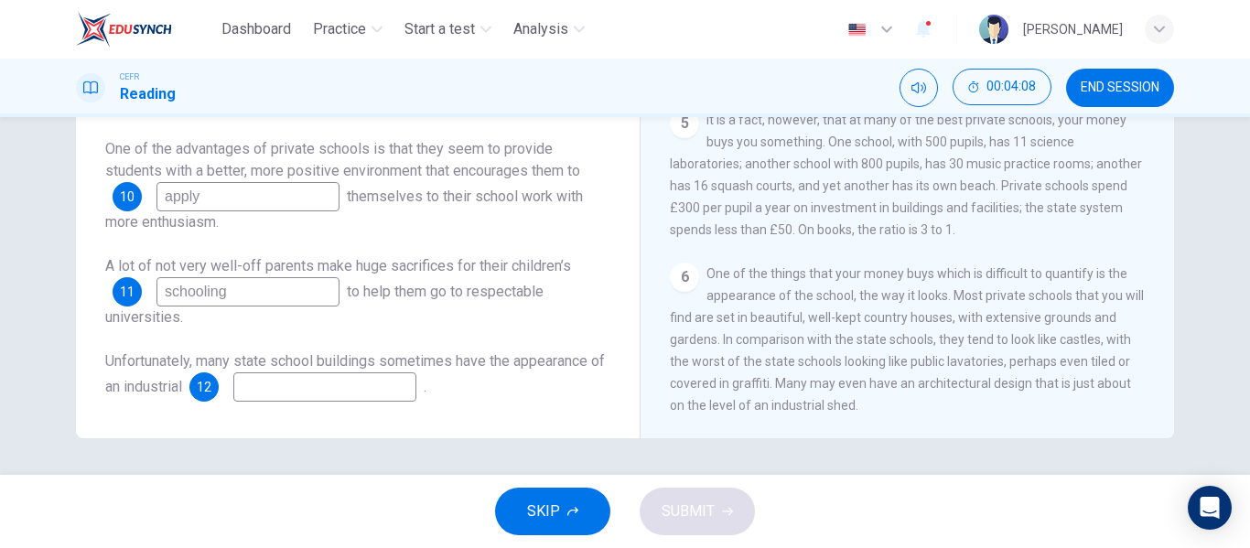
click at [416, 394] on input at bounding box center [324, 386] width 183 height 29
type input "shed"
click at [697, 510] on span "SUBMIT" at bounding box center [688, 512] width 53 height 26
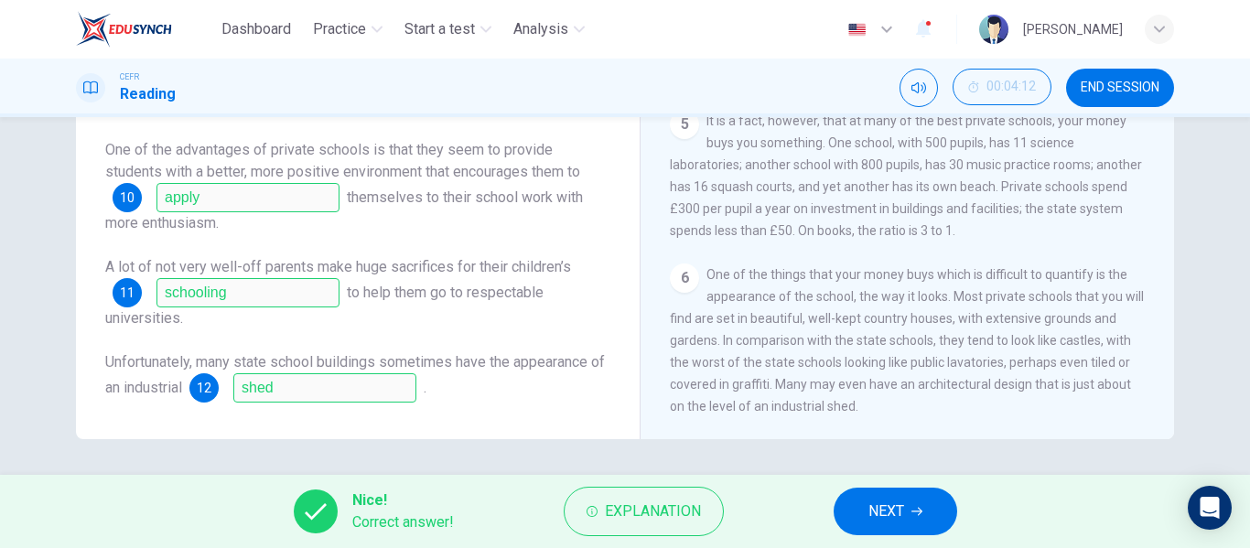
scroll to position [351, 0]
click at [876, 507] on span "NEXT" at bounding box center [886, 512] width 36 height 26
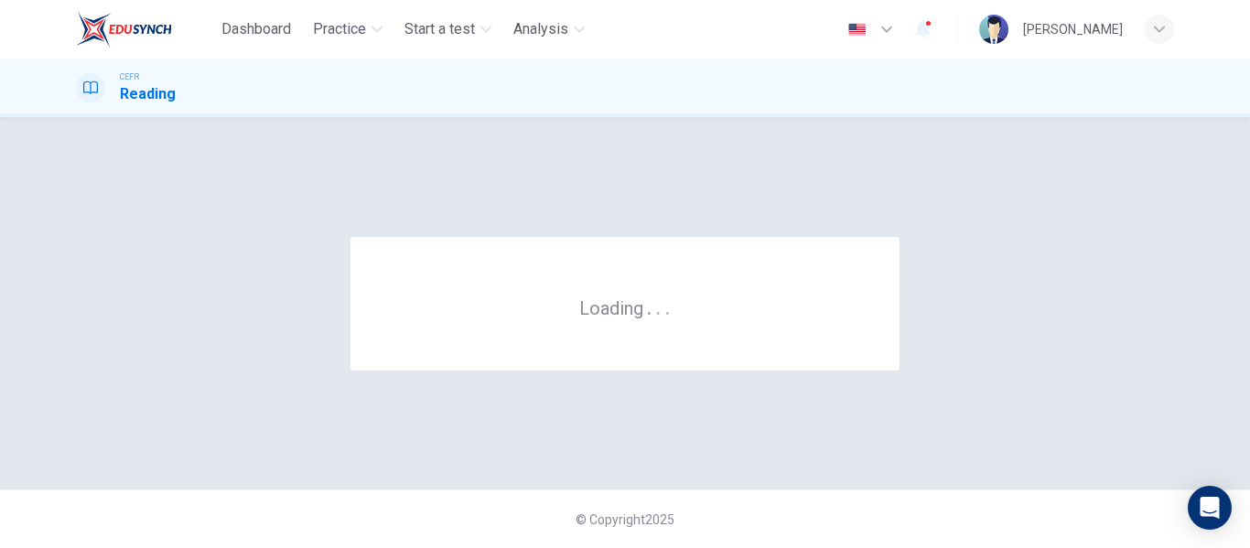
scroll to position [0, 0]
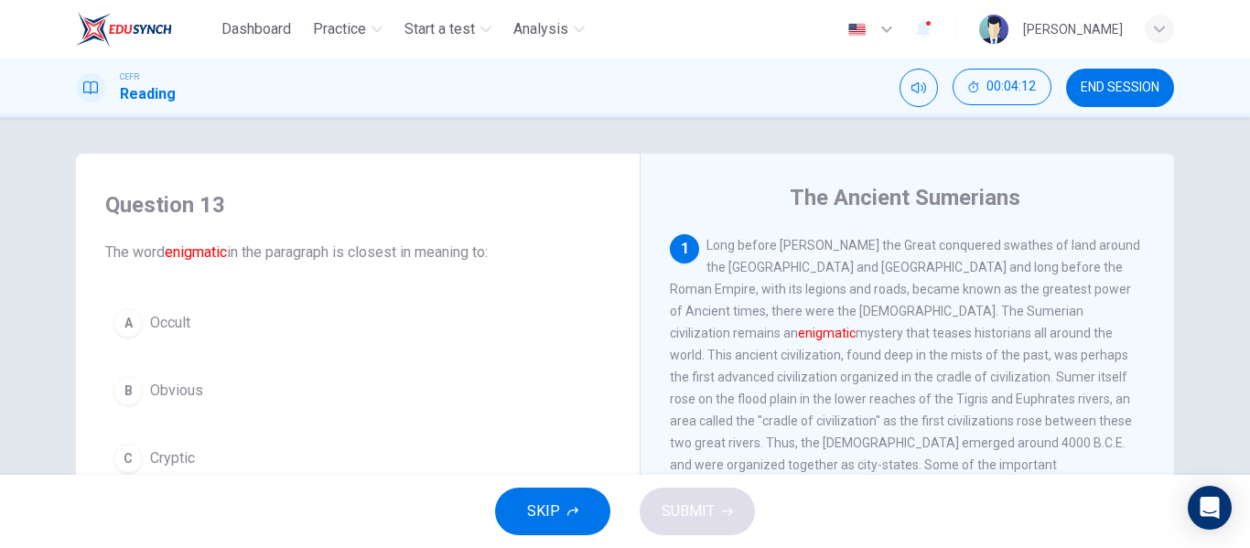
click at [1078, 86] on button "END SESSION" at bounding box center [1120, 88] width 108 height 38
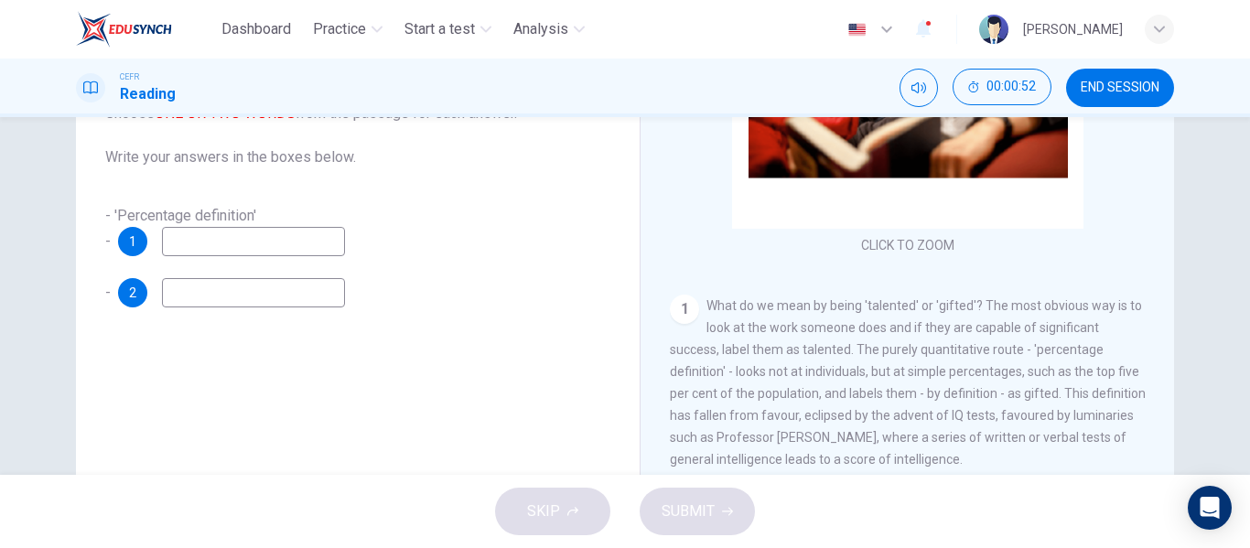
scroll to position [183, 0]
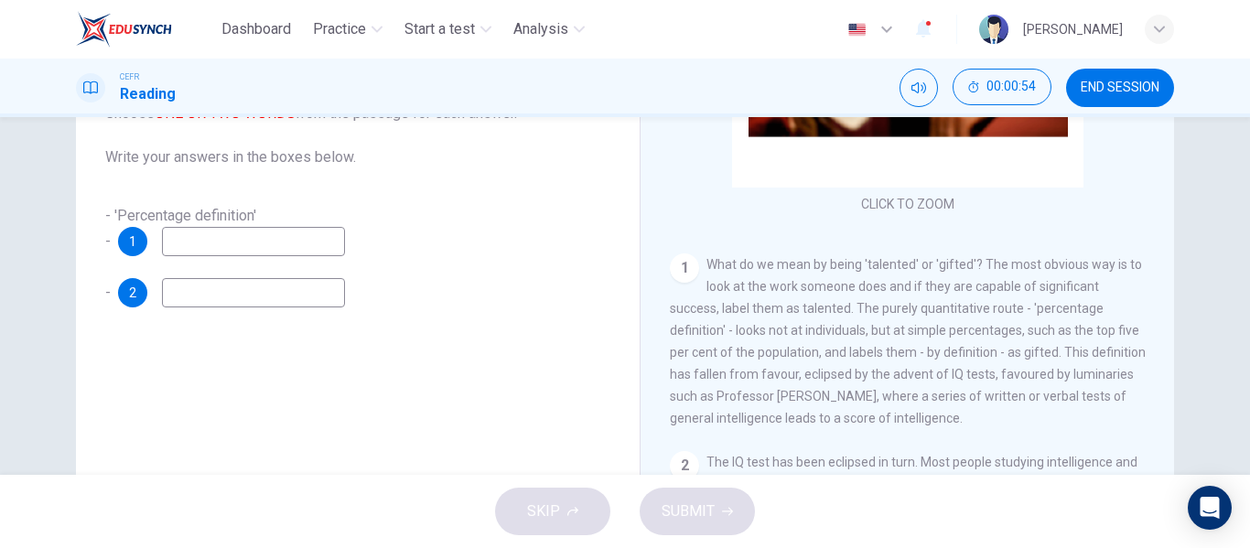
click at [286, 239] on input at bounding box center [253, 241] width 183 height 29
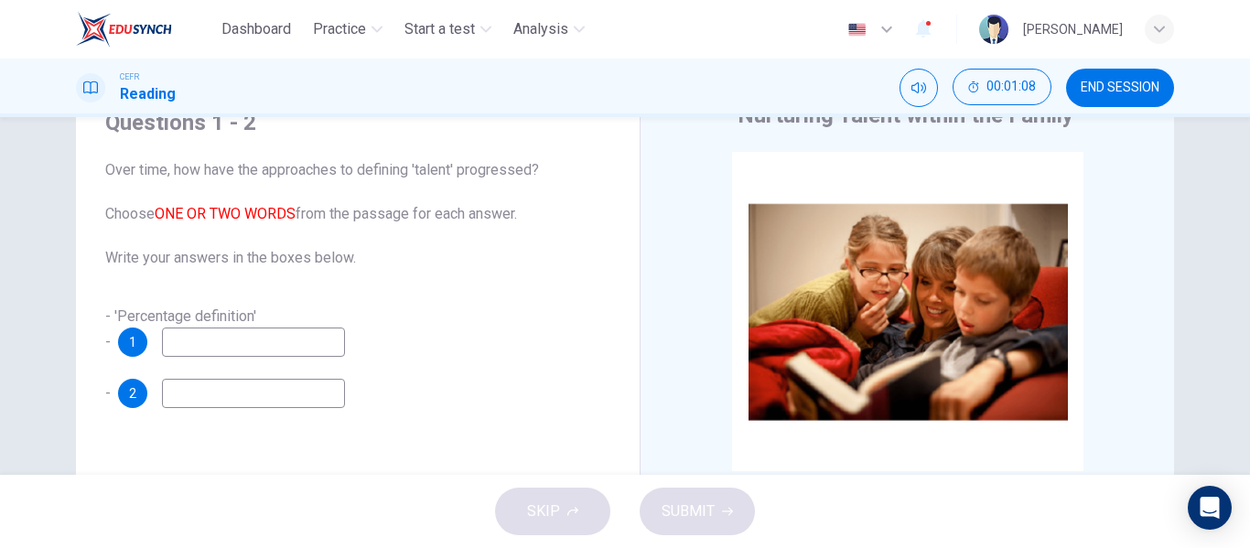
scroll to position [77, 0]
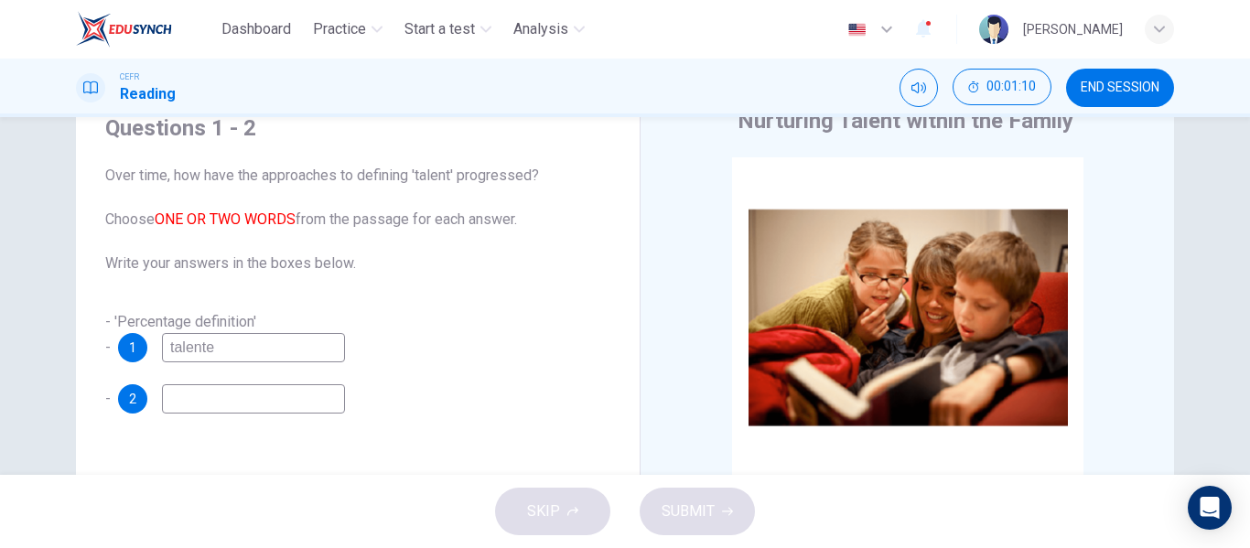
type input "talented"
drag, startPoint x: 272, startPoint y: 345, endPoint x: 156, endPoint y: 353, distance: 116.5
click at [156, 353] on div "1 talented" at bounding box center [231, 347] width 227 height 29
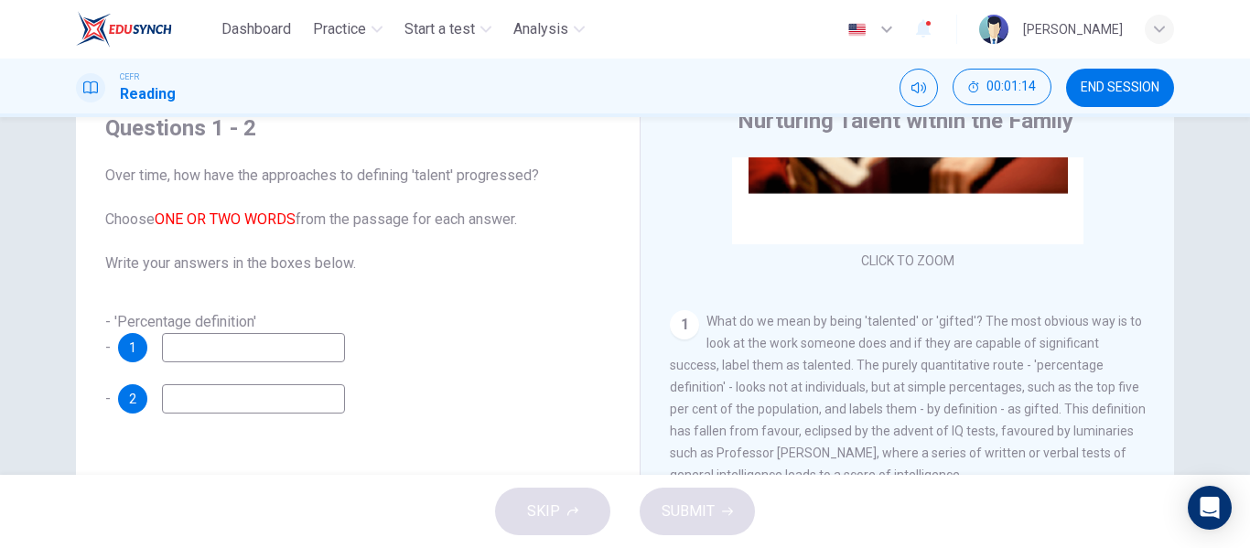
scroll to position [366, 0]
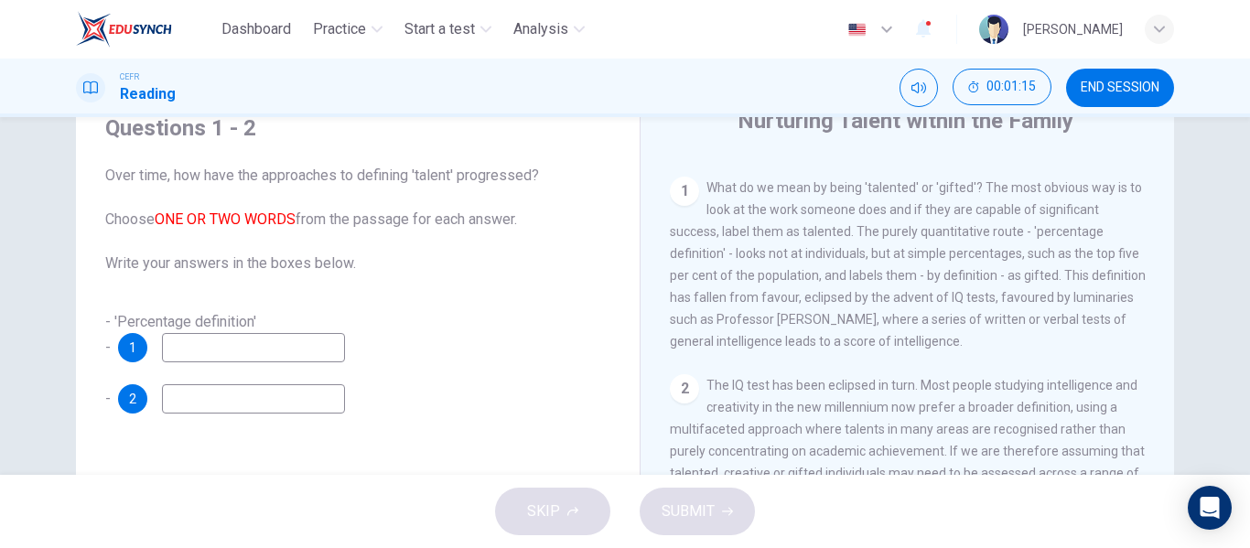
click at [887, 318] on span "What do we mean by being 'talented' or 'gifted'? The most obvious way is to loo…" at bounding box center [908, 264] width 476 height 168
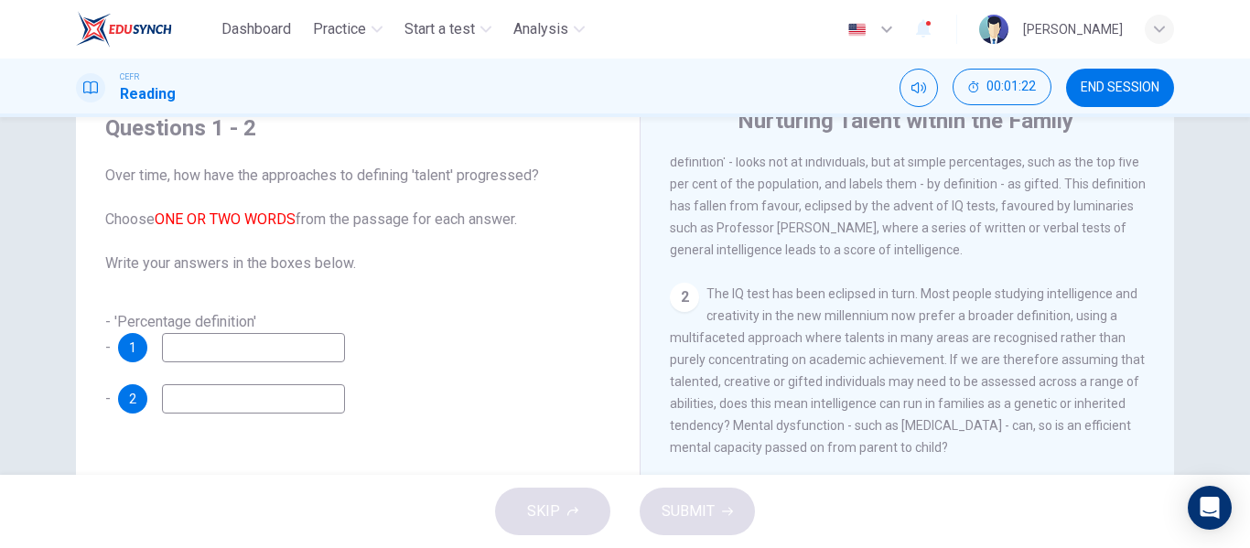
scroll to position [549, 0]
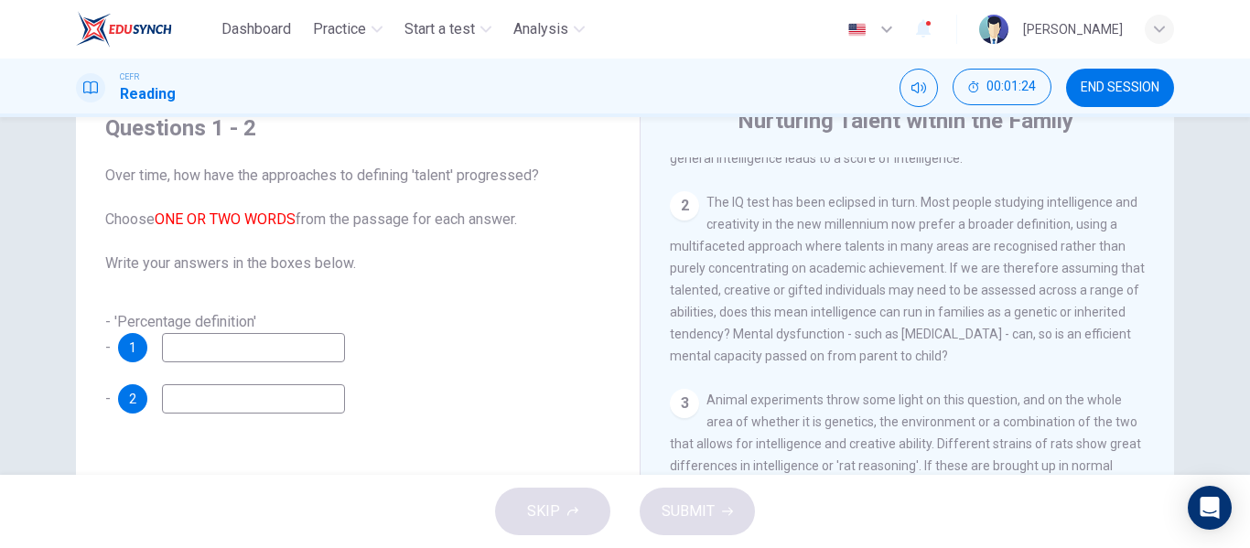
click at [207, 342] on input at bounding box center [253, 347] width 183 height 29
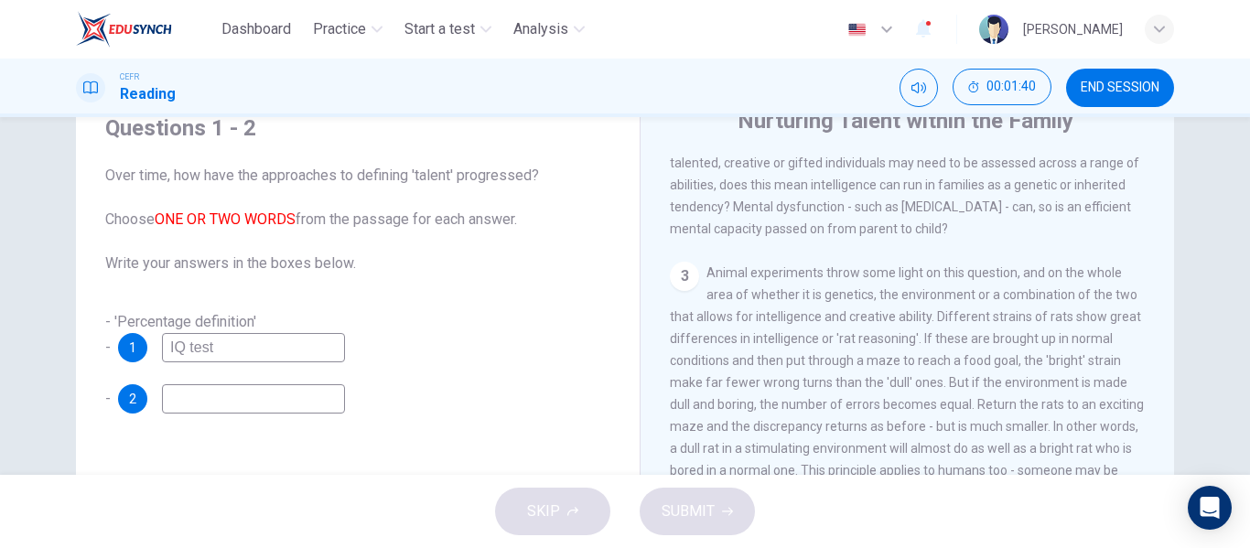
scroll to position [732, 0]
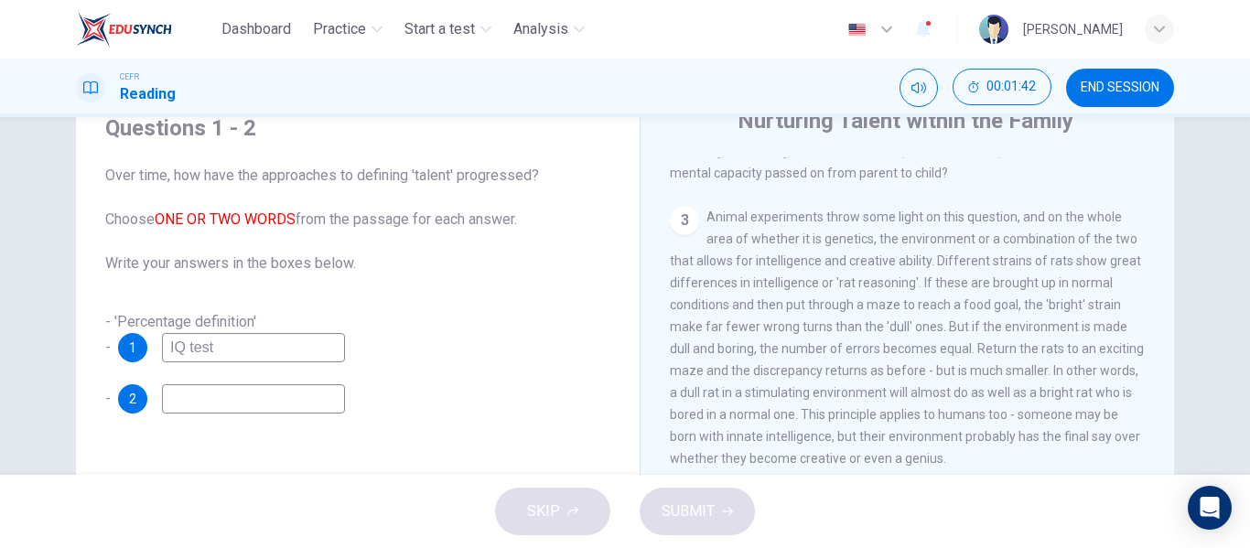
type input "IQ test"
click at [180, 396] on input at bounding box center [253, 398] width 183 height 29
drag, startPoint x: 180, startPoint y: 396, endPoint x: 216, endPoint y: 395, distance: 35.7
click at [216, 395] on input "Abunak experiments" at bounding box center [253, 398] width 183 height 29
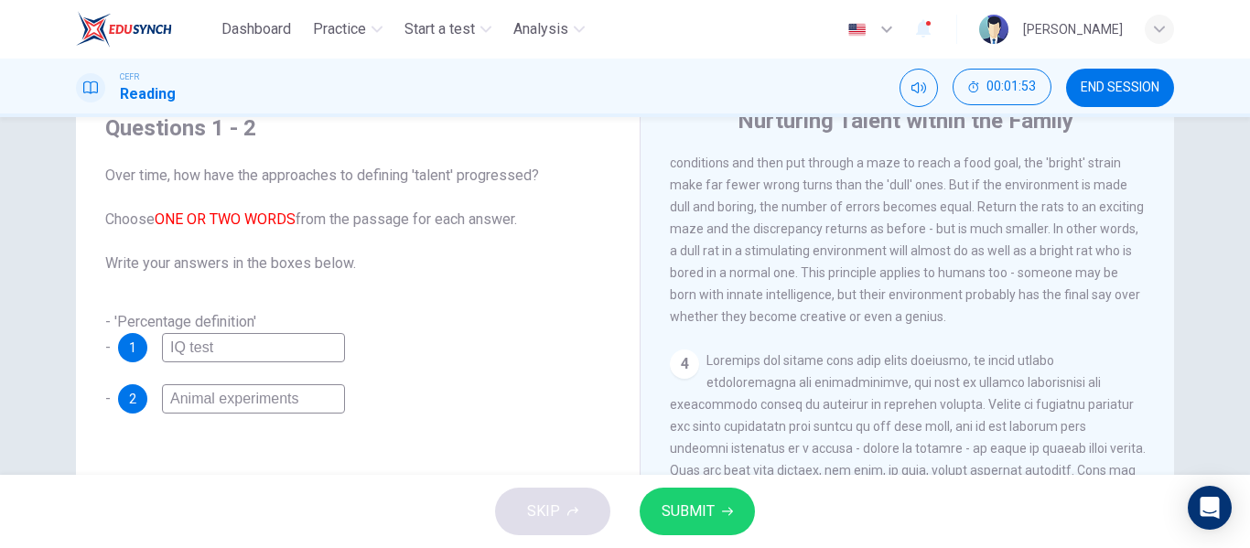
scroll to position [915, 0]
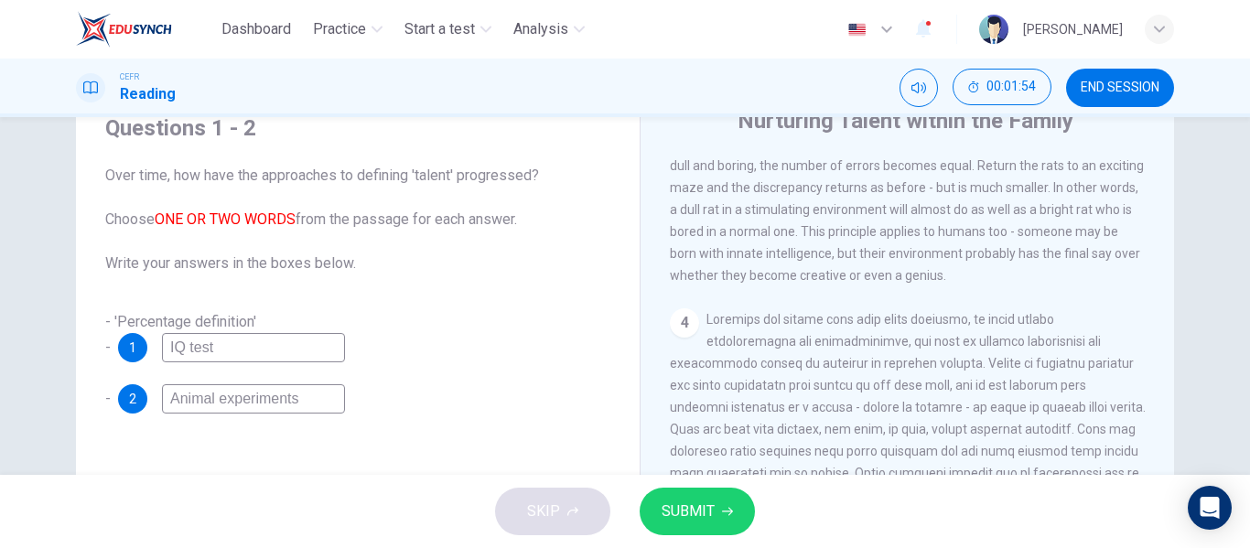
type input "Animal experiments"
click at [686, 504] on span "SUBMIT" at bounding box center [688, 512] width 53 height 26
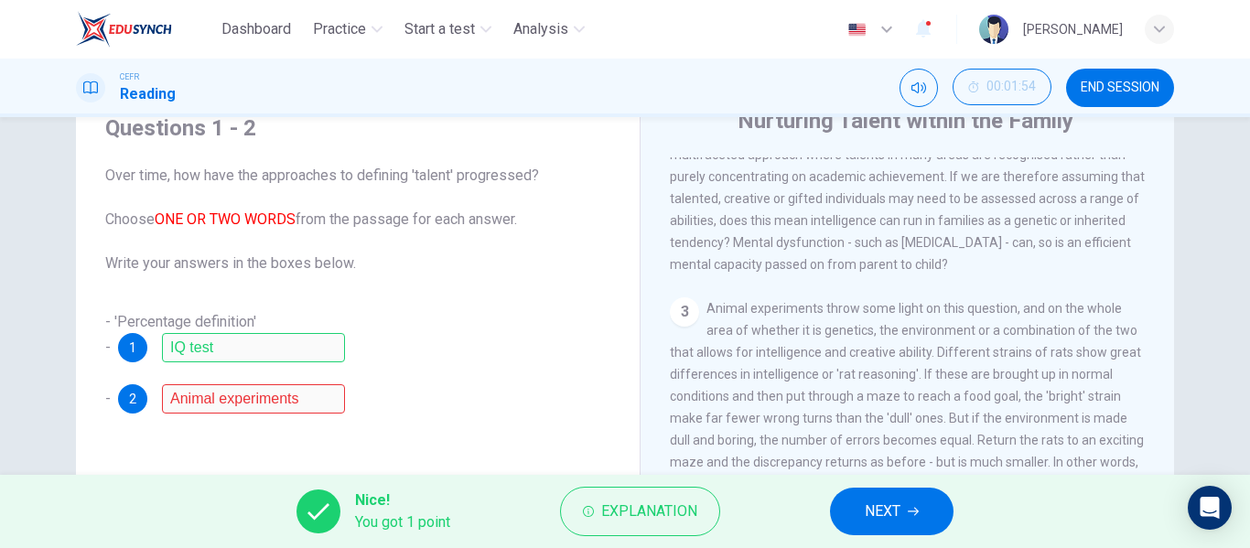
scroll to position [549, 0]
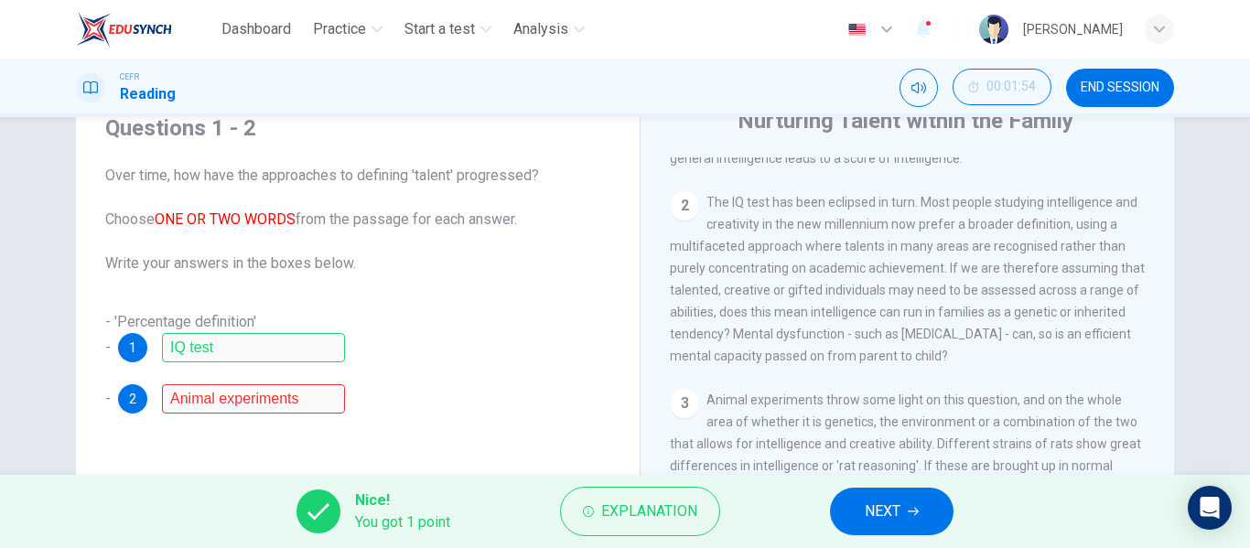
drag, startPoint x: 799, startPoint y: 258, endPoint x: 736, endPoint y: 258, distance: 63.1
click at [736, 258] on span "The IQ test has been eclipsed in turn. Most people studying intelligence and cr…" at bounding box center [907, 279] width 475 height 168
click at [907, 521] on button "NEXT" at bounding box center [892, 512] width 124 height 48
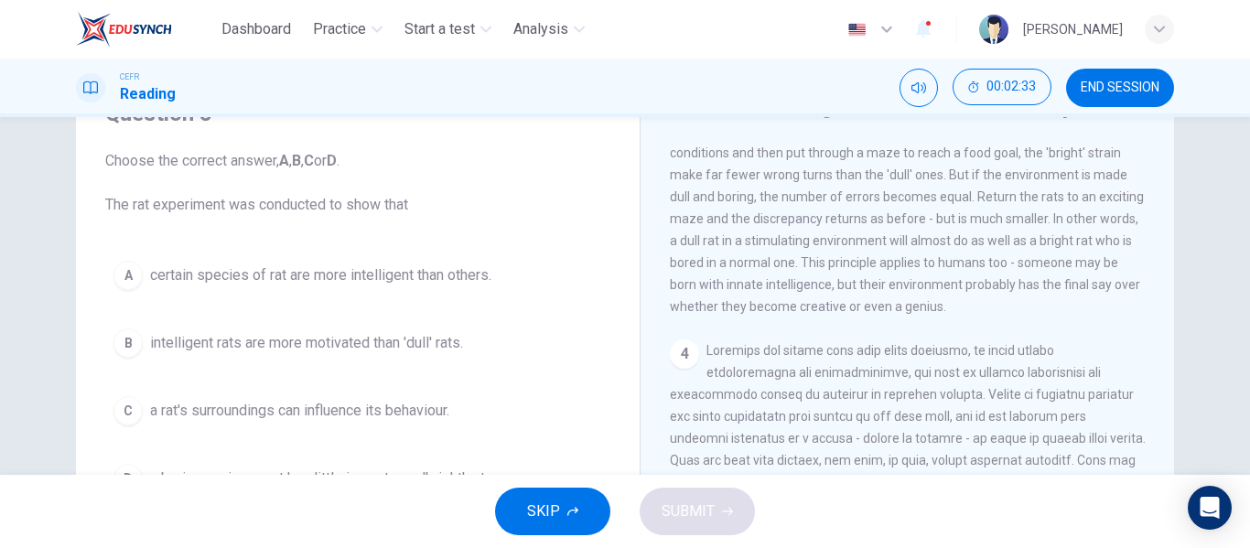
scroll to position [915, 0]
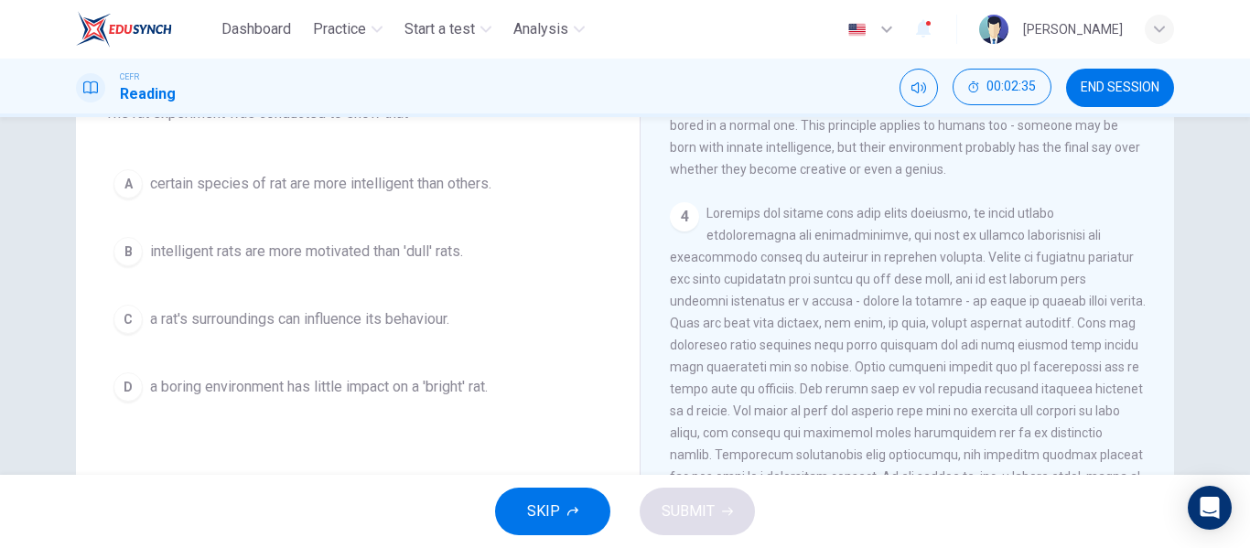
click at [370, 310] on div "Question 3 Choose the correct answer, A , B , C or D . The rat experiment was c…" at bounding box center [358, 298] width 534 height 618
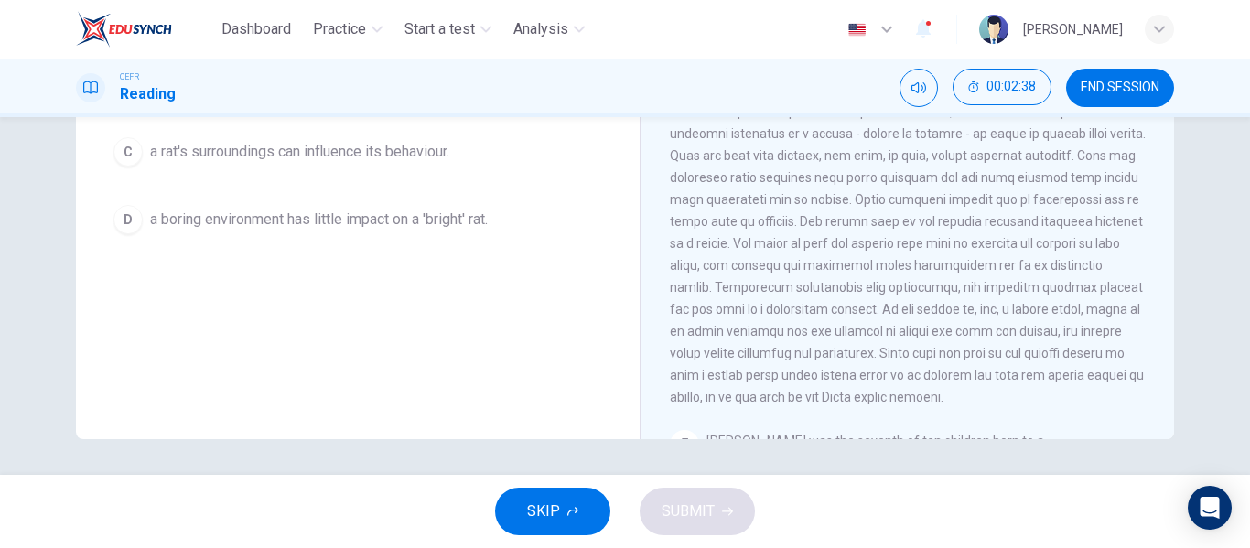
scroll to position [0, 0]
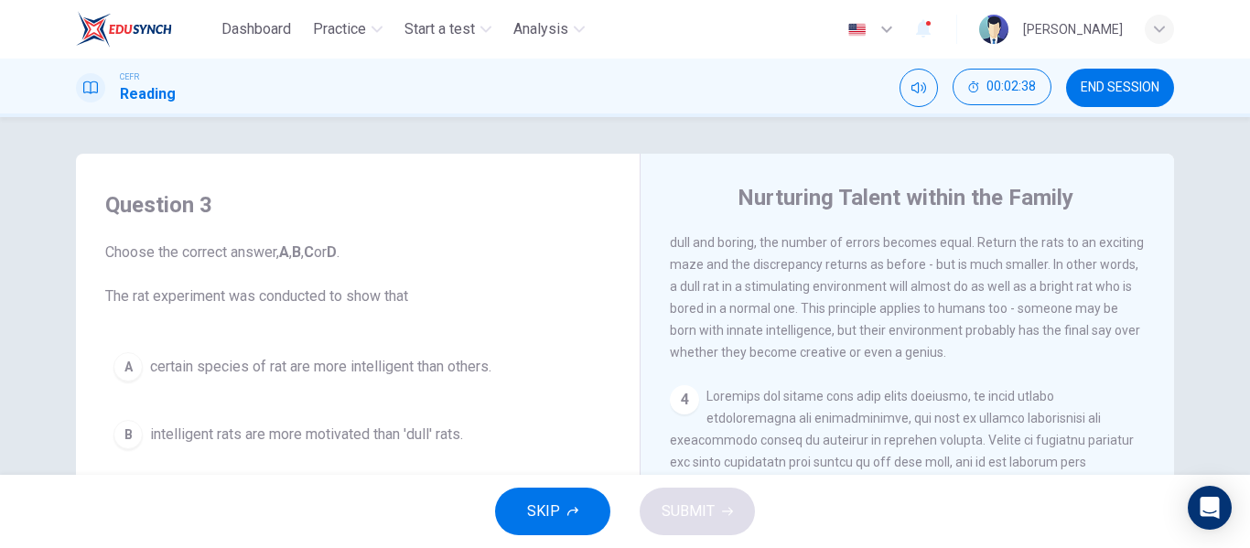
click at [521, 295] on span "Choose the correct answer, A , B , C or D . The rat experiment was conducted to…" at bounding box center [357, 275] width 505 height 66
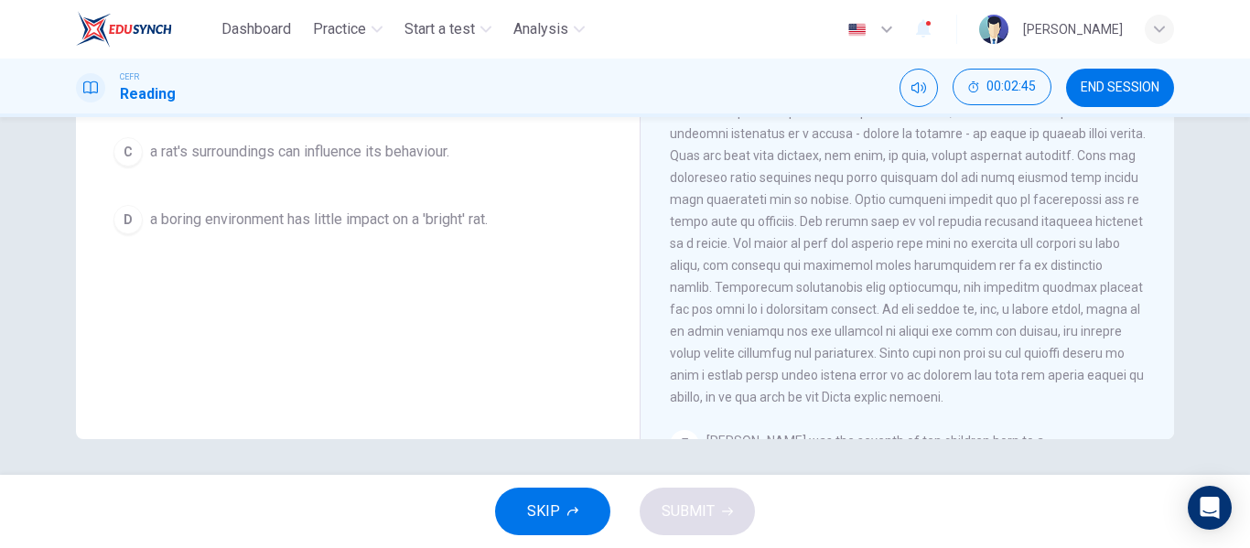
scroll to position [351, 0]
drag, startPoint x: 510, startPoint y: 288, endPoint x: 542, endPoint y: 360, distance: 78.2
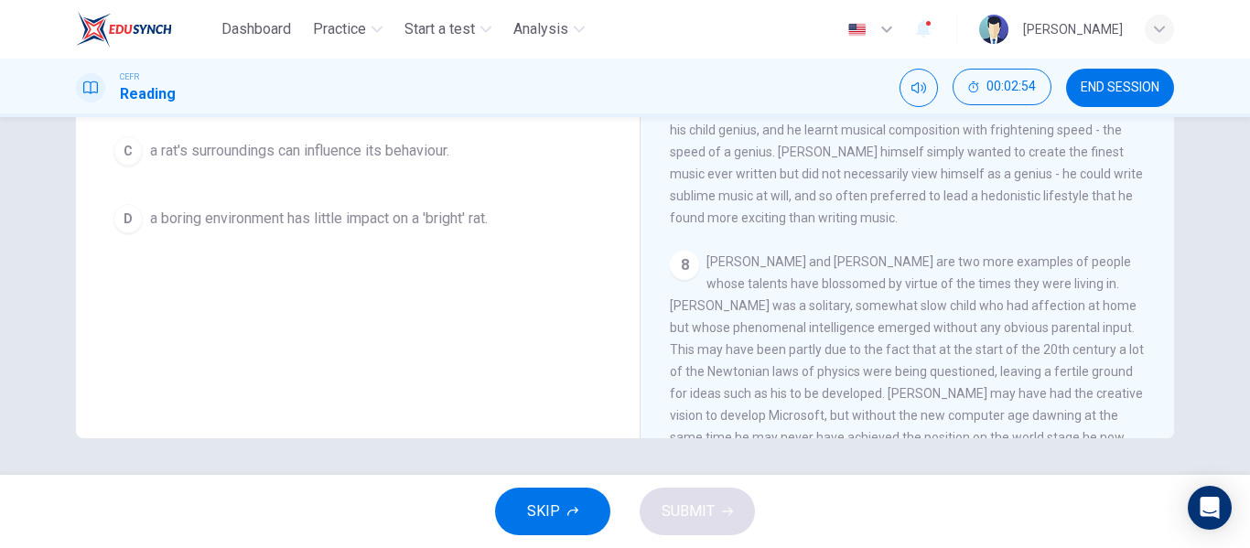
click at [932, 174] on div "CLICK TO ZOOM Click to Zoom 1 What do we mean by being 'talented' or 'gifted'? …" at bounding box center [920, 160] width 500 height 555
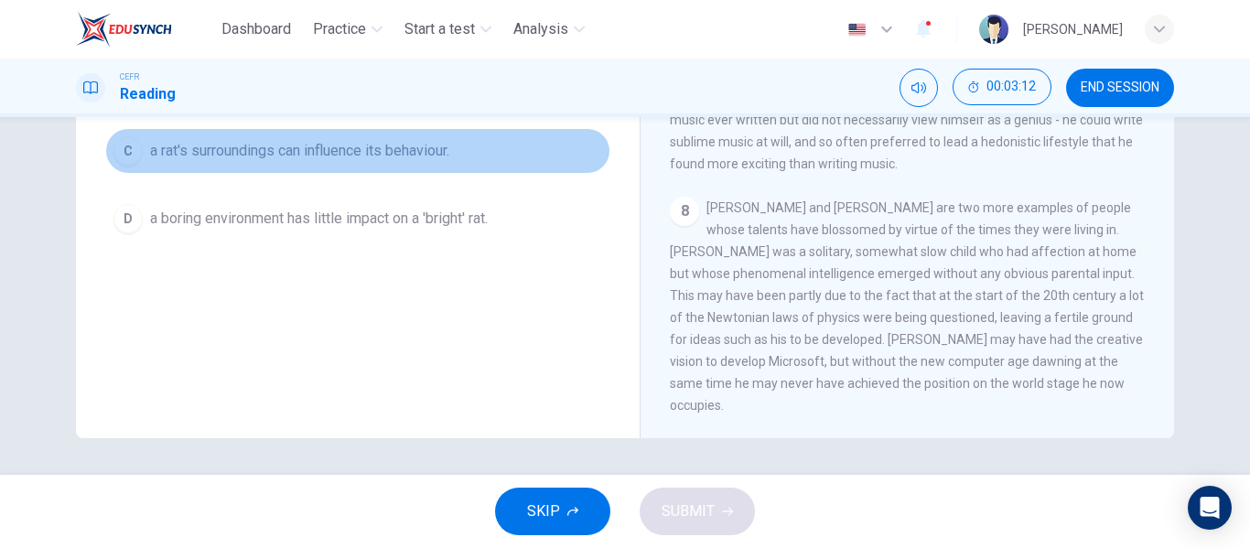
click at [430, 148] on span "a rat's surroundings can influence its behaviour." at bounding box center [299, 151] width 299 height 22
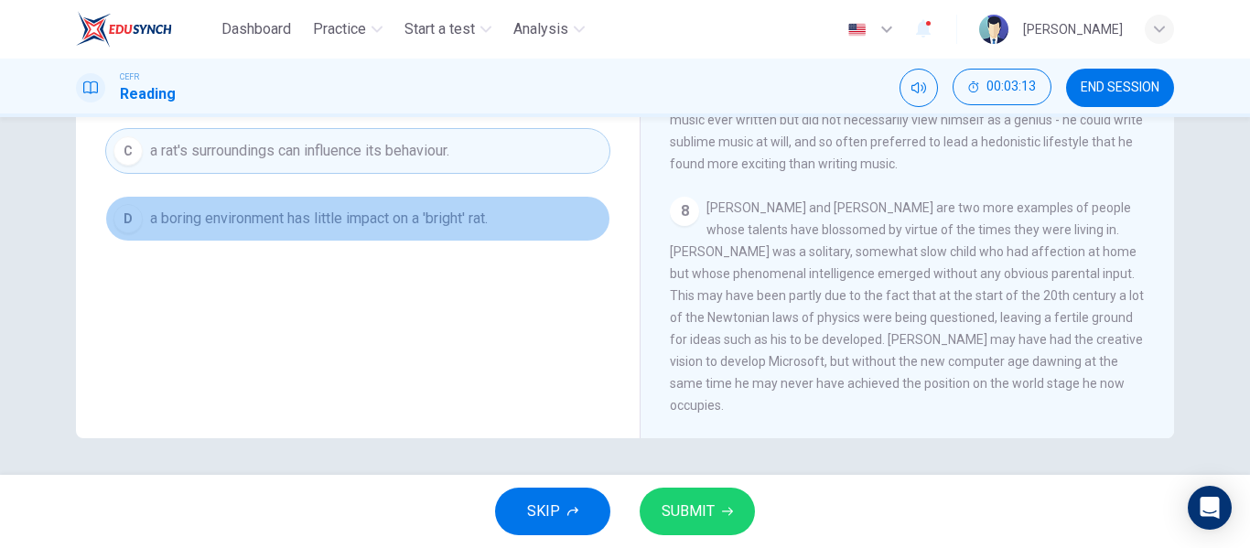
click at [451, 206] on button "D a boring environment has little impact on a 'bright' rat." at bounding box center [357, 219] width 505 height 46
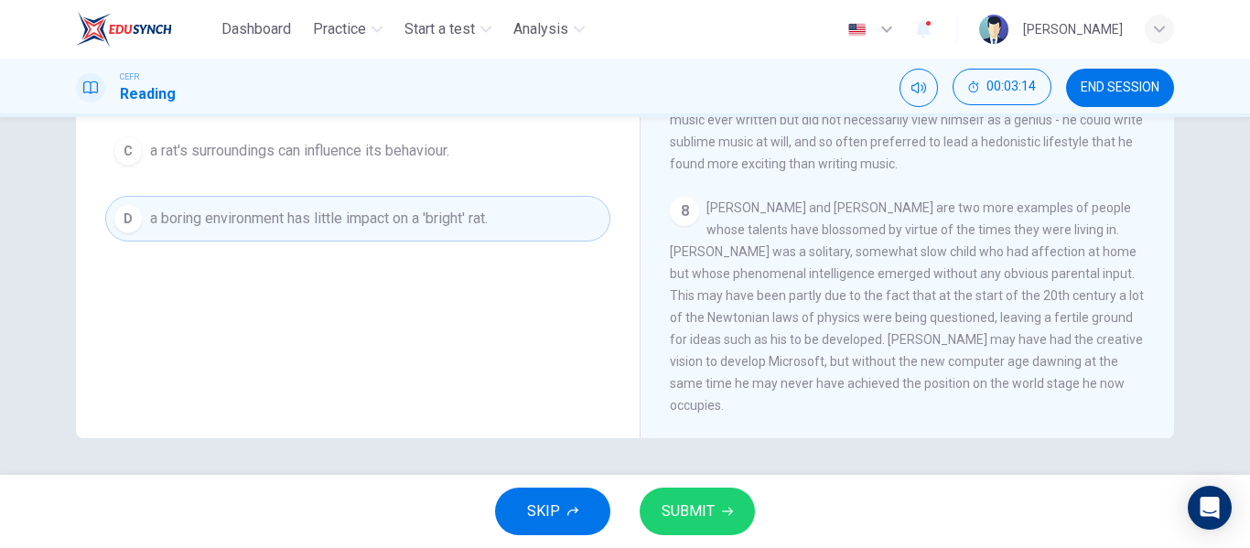
click at [693, 508] on span "SUBMIT" at bounding box center [688, 512] width 53 height 26
